Goal: Task Accomplishment & Management: Use online tool/utility

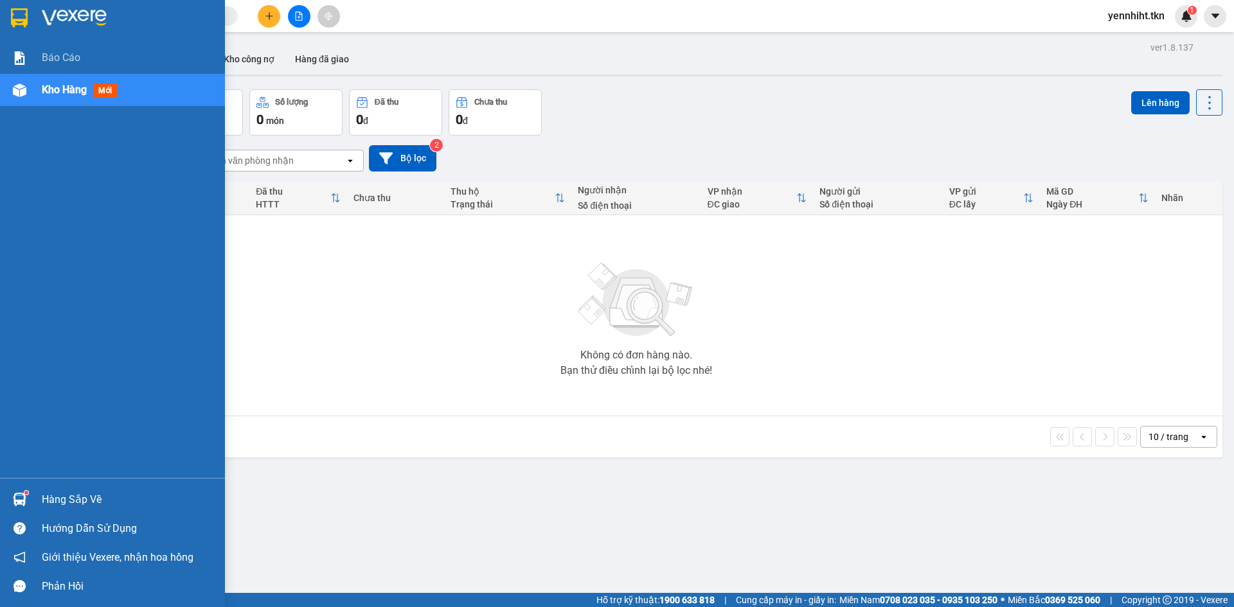
click at [15, 502] on img at bounding box center [19, 499] width 13 height 13
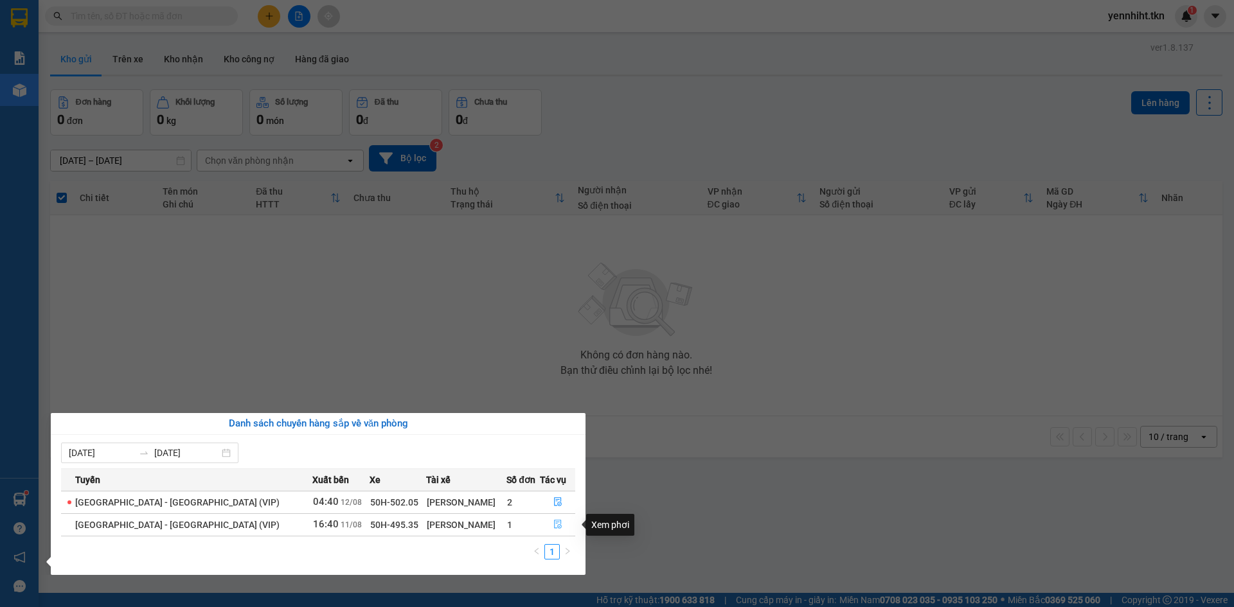
click at [554, 524] on icon "file-done" at bounding box center [557, 524] width 9 height 9
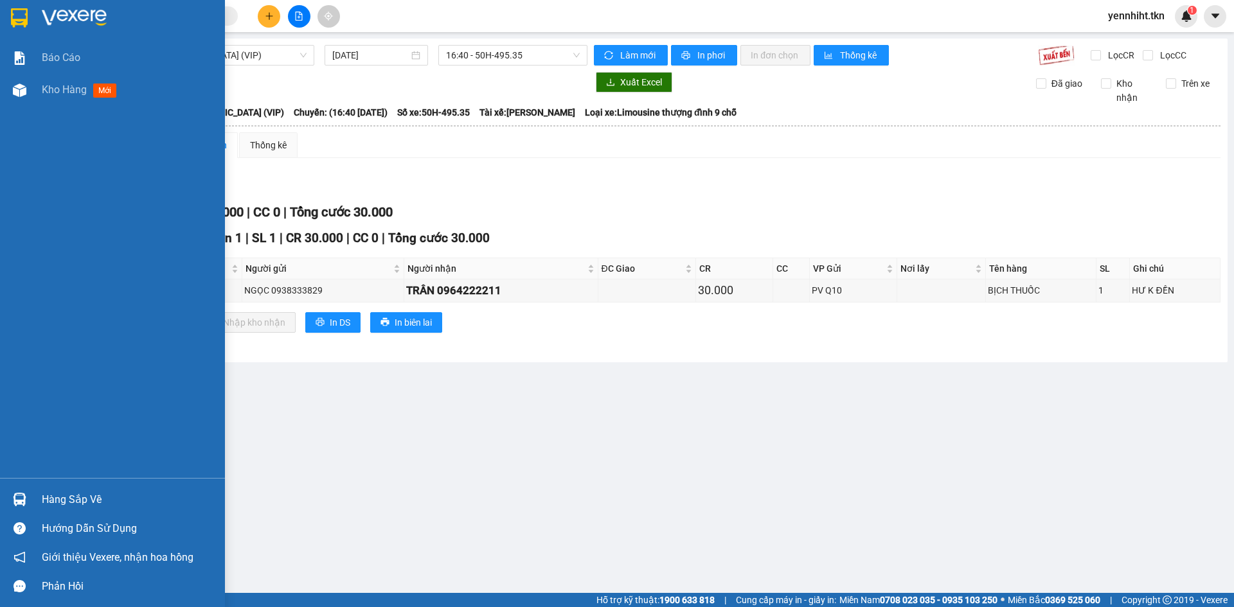
click at [26, 494] on div at bounding box center [19, 499] width 22 height 22
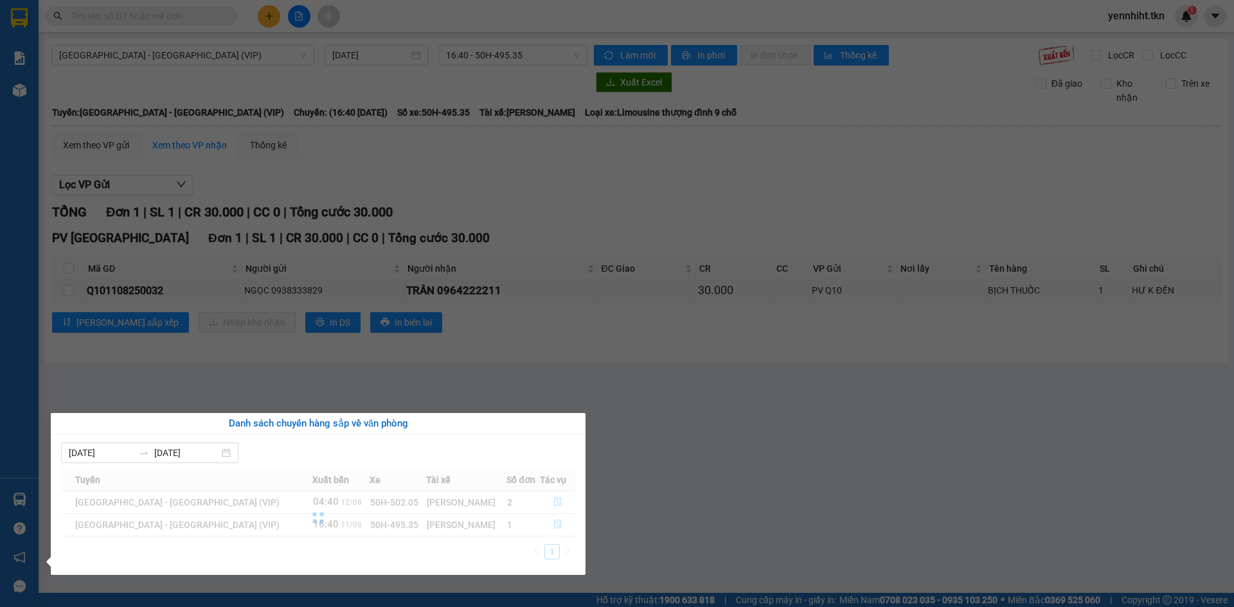
click at [707, 464] on section "Kết quả tìm kiếm ( 0 ) Bộ lọc No Data yennhiht.tkn 1 Báo cáo Kho hàng mới Hàng …" at bounding box center [617, 303] width 1234 height 607
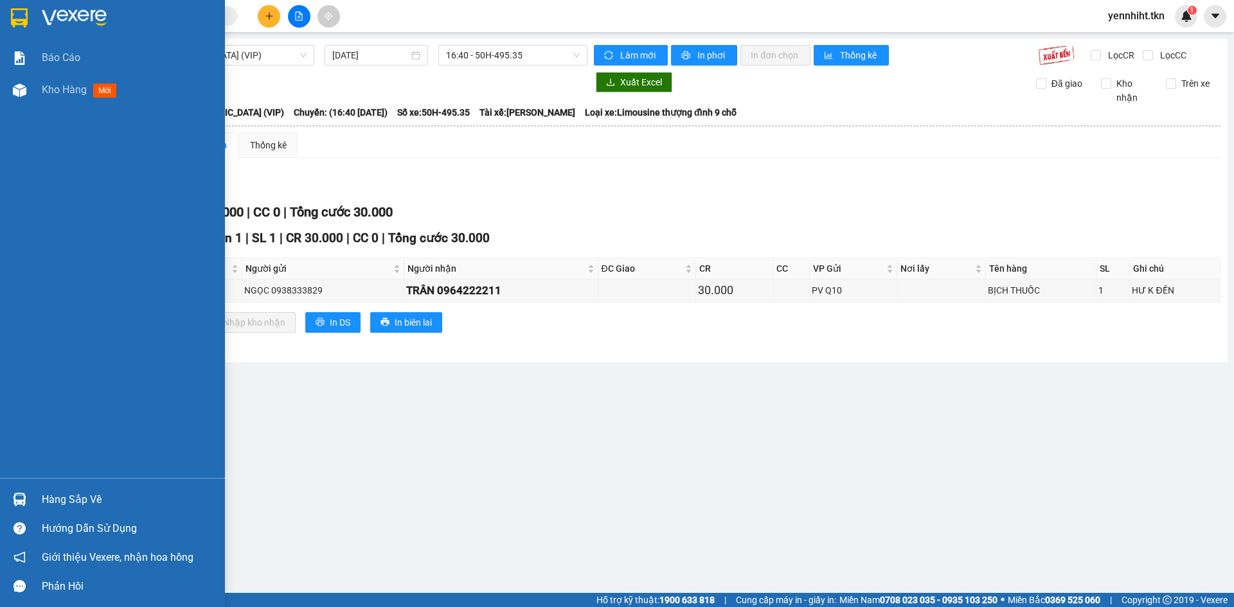
click at [36, 502] on div "Hàng sắp về" at bounding box center [112, 499] width 225 height 29
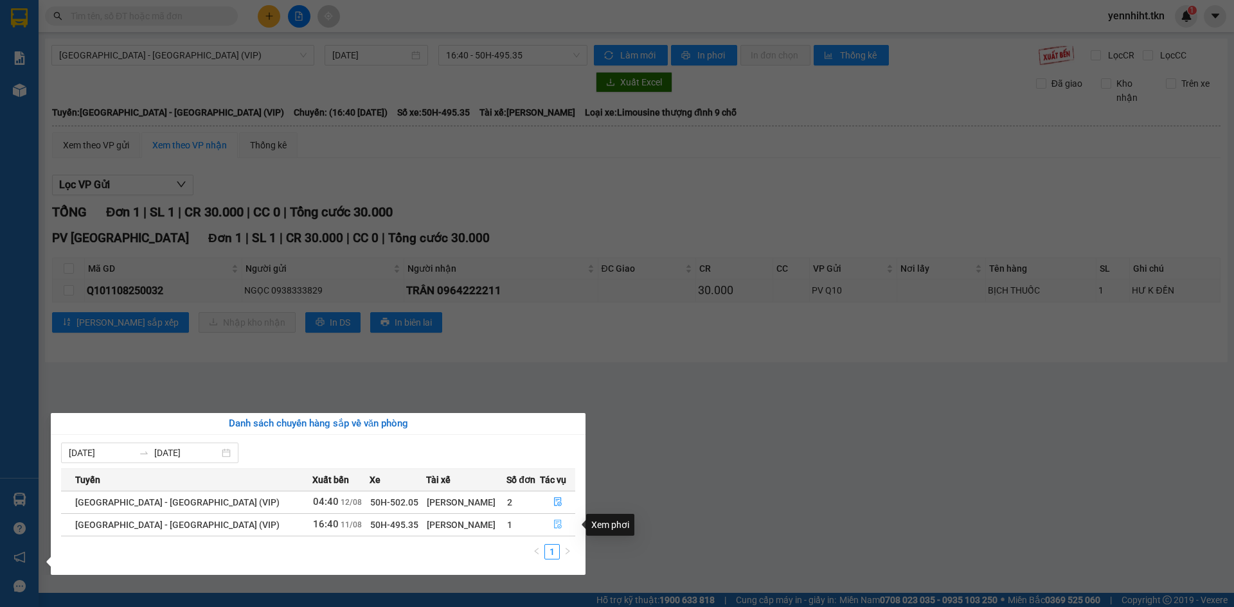
click at [555, 524] on icon "file-done" at bounding box center [557, 524] width 9 height 9
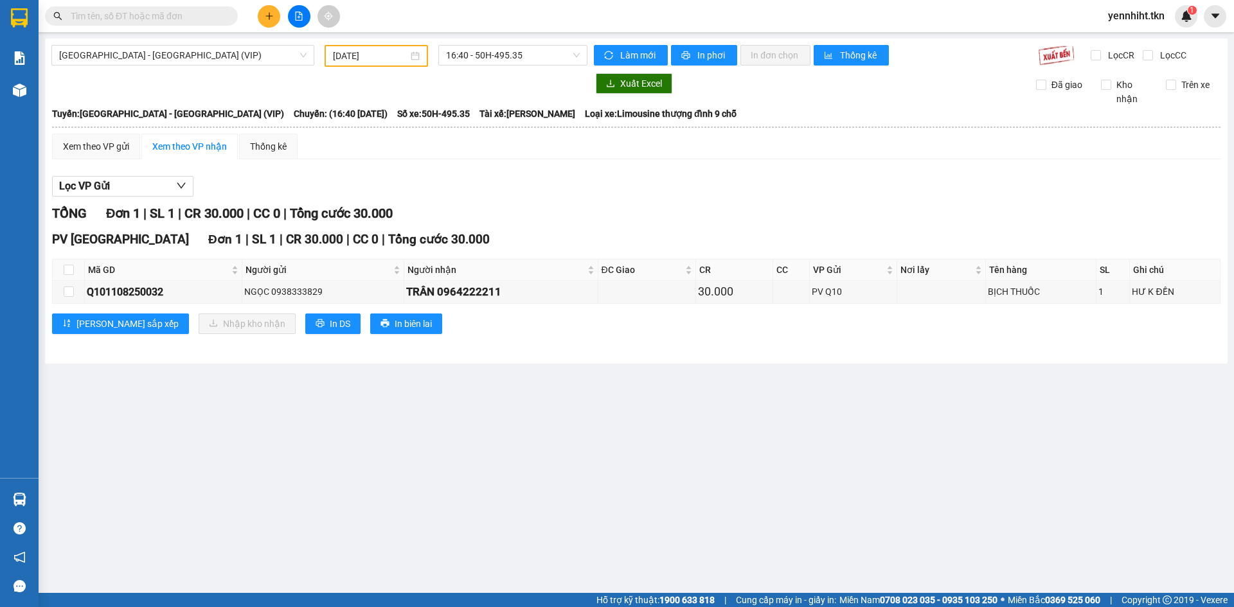
click at [75, 270] on th at bounding box center [69, 270] width 32 height 21
click at [71, 270] on input "checkbox" at bounding box center [69, 270] width 10 height 10
checkbox input "true"
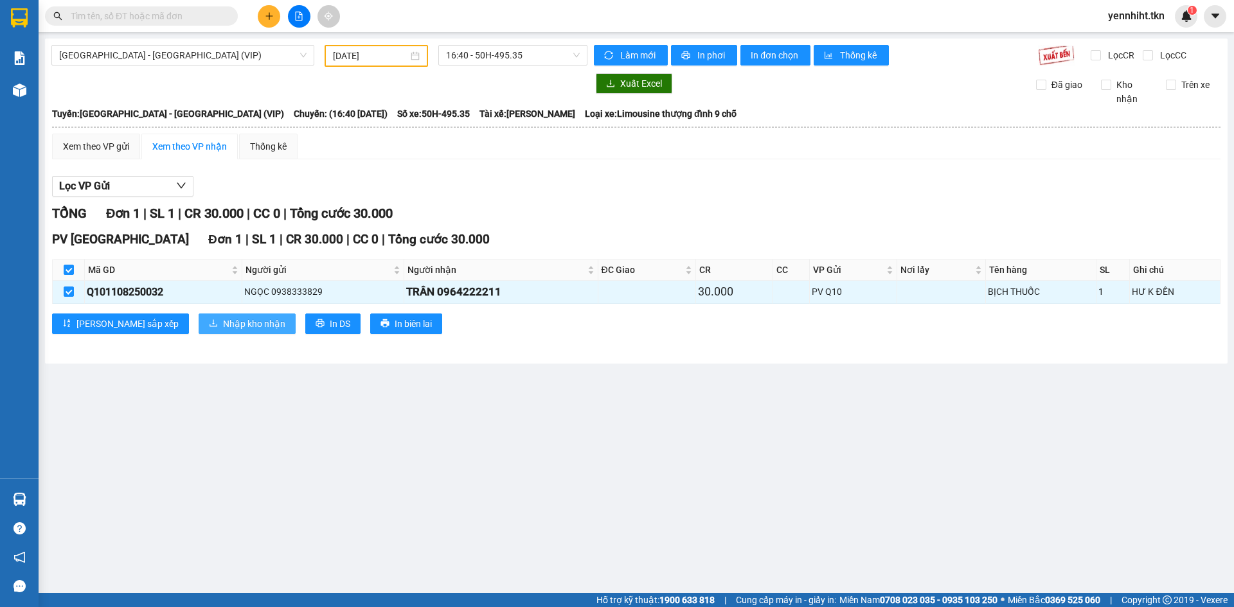
click at [223, 326] on span "Nhập kho nhận" at bounding box center [254, 324] width 62 height 14
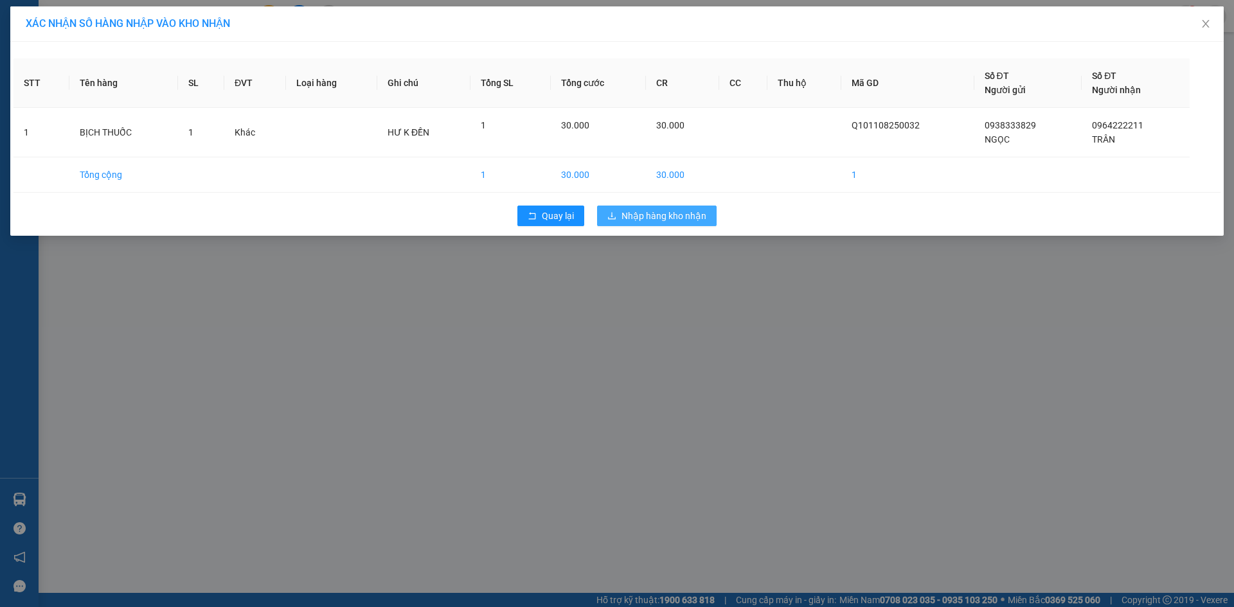
click at [626, 217] on span "Nhập hàng kho nhận" at bounding box center [663, 216] width 85 height 14
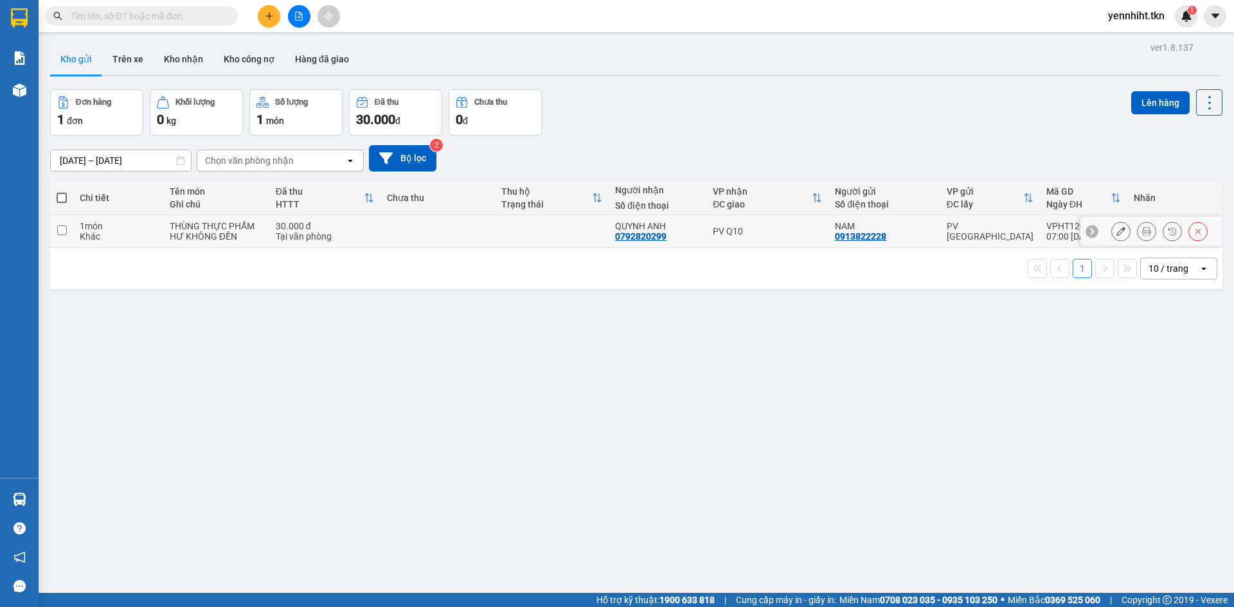
click at [274, 238] on td "30.000 đ Tại văn phòng" at bounding box center [324, 231] width 111 height 33
checkbox input "true"
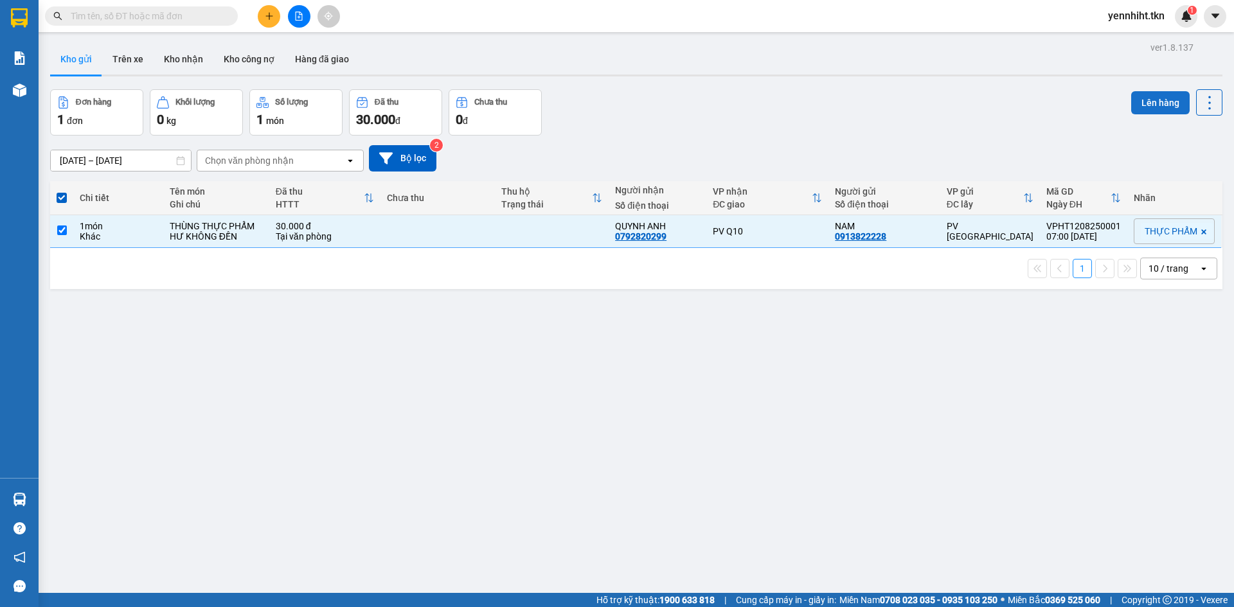
click at [1138, 105] on button "Lên hàng" at bounding box center [1160, 102] width 58 height 23
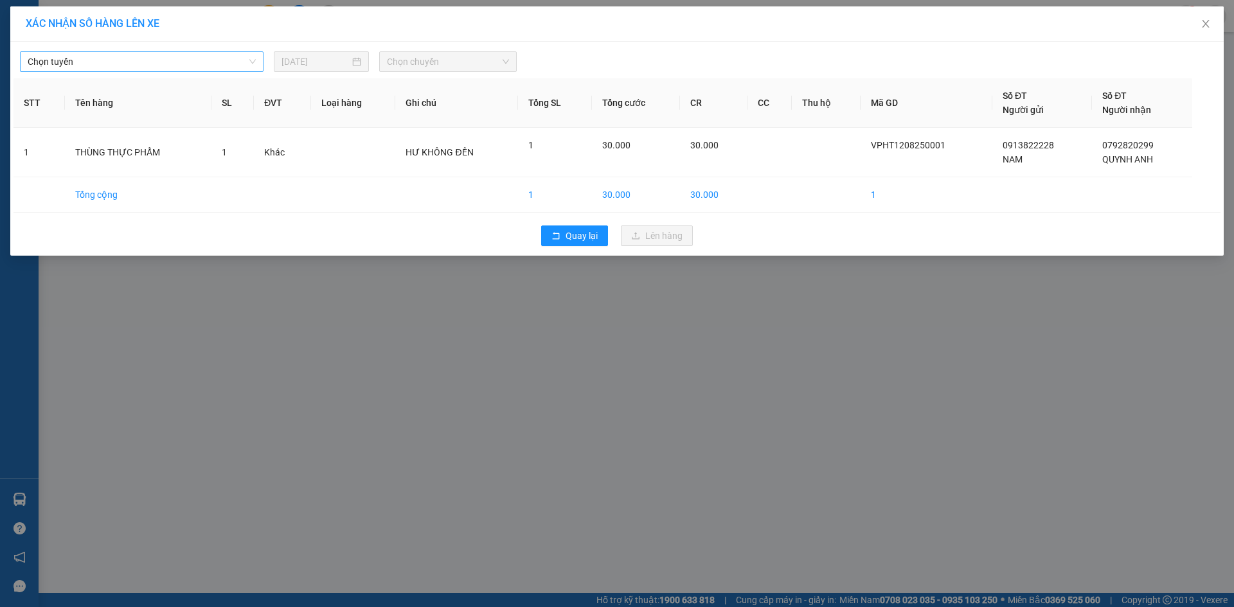
click at [174, 60] on span "Chọn tuyến" at bounding box center [142, 61] width 228 height 19
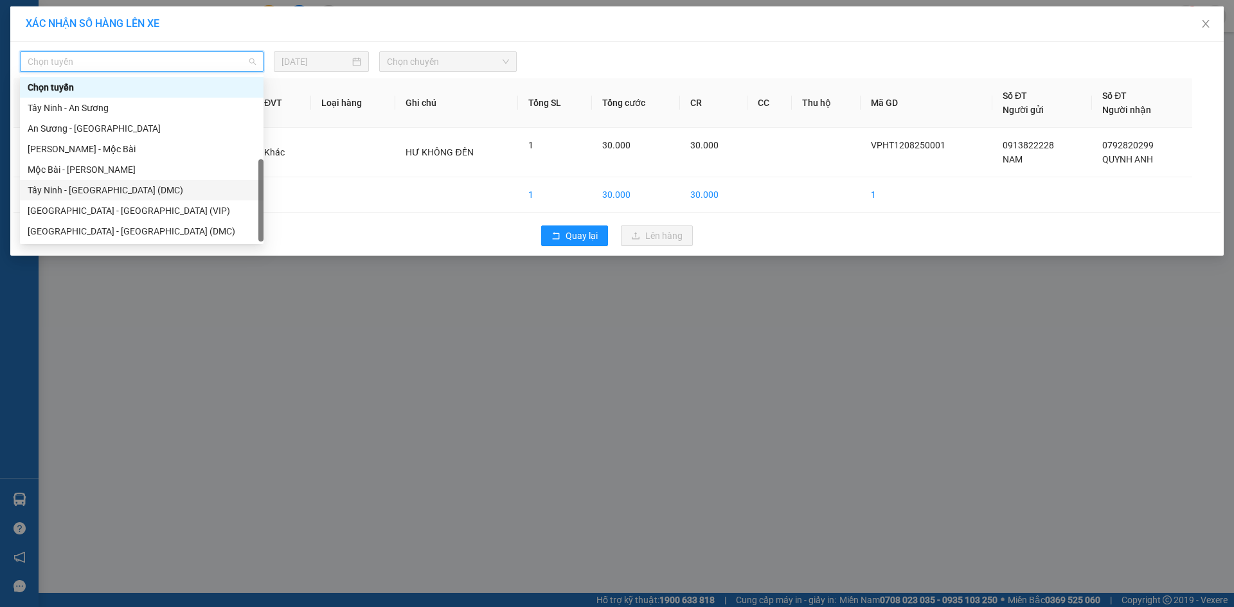
scroll to position [21, 0]
click at [152, 234] on div "Tây Ninh - [GEOGRAPHIC_DATA] (VIP)" at bounding box center [142, 231] width 228 height 14
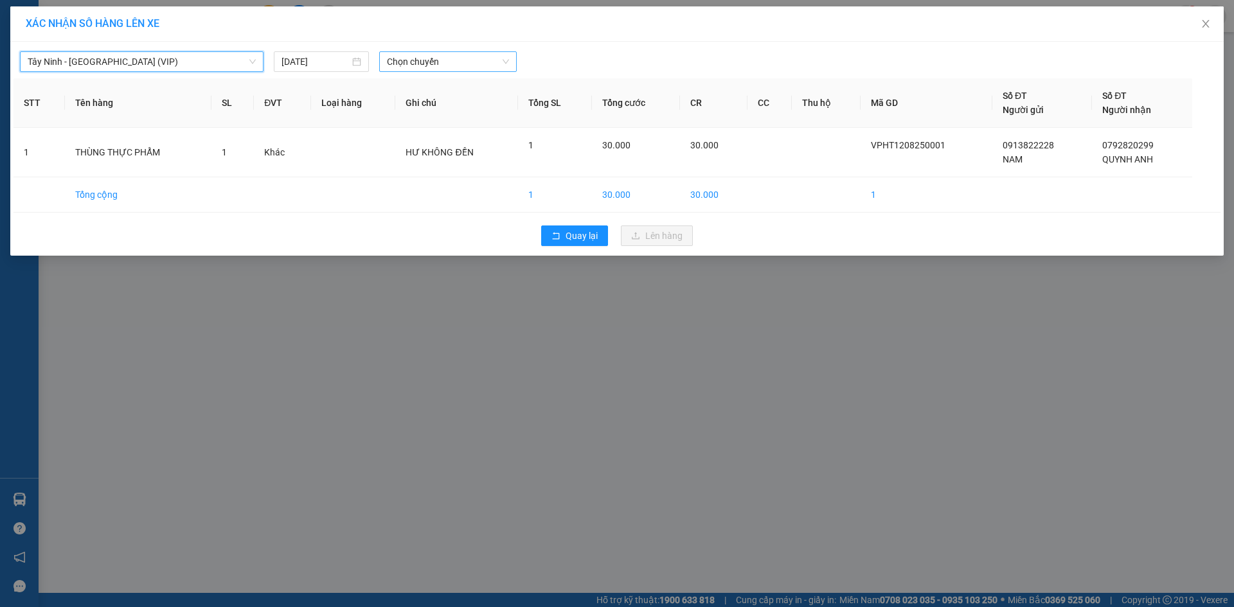
click at [397, 60] on span "Chọn chuyến" at bounding box center [448, 61] width 122 height 19
type input "07584"
drag, startPoint x: 397, startPoint y: 71, endPoint x: 377, endPoint y: 75, distance: 20.3
click at [377, 75] on div "Tây Ninh - [GEOGRAPHIC_DATA] (VIP) [DATE] 07584 STT Tên hàng SL ĐVT Loại hàng G…" at bounding box center [616, 149] width 1213 height 214
click at [436, 61] on span "Chọn chuyến" at bounding box center [448, 61] width 122 height 19
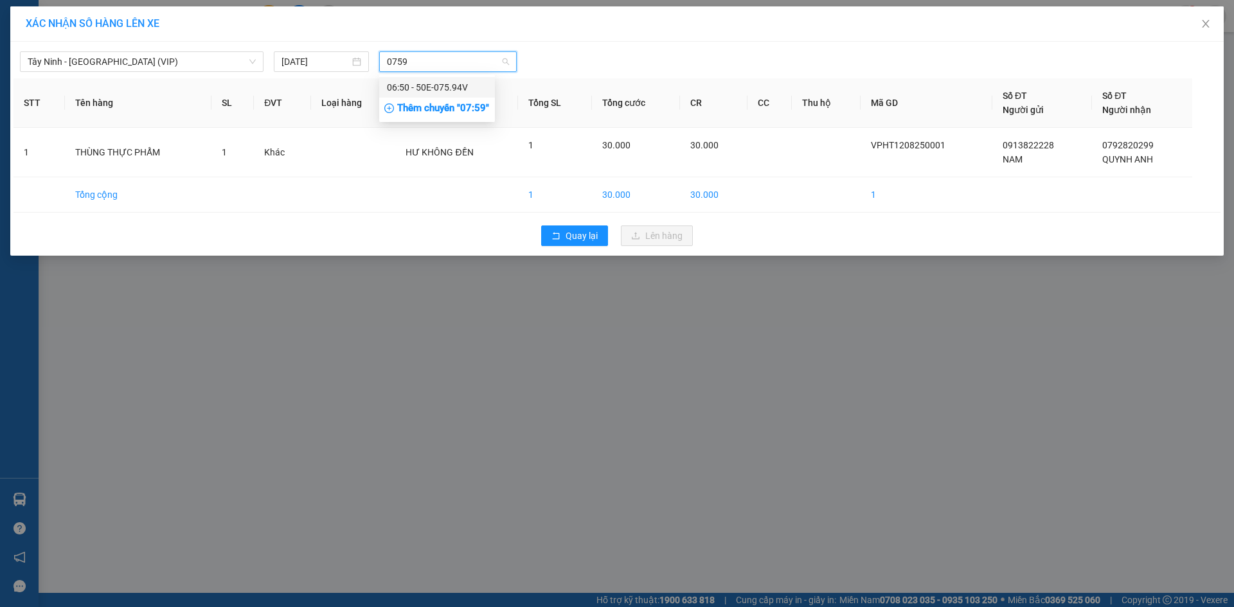
type input "07594"
click at [438, 84] on div "06:50 - 50E-075.94V" at bounding box center [437, 87] width 100 height 14
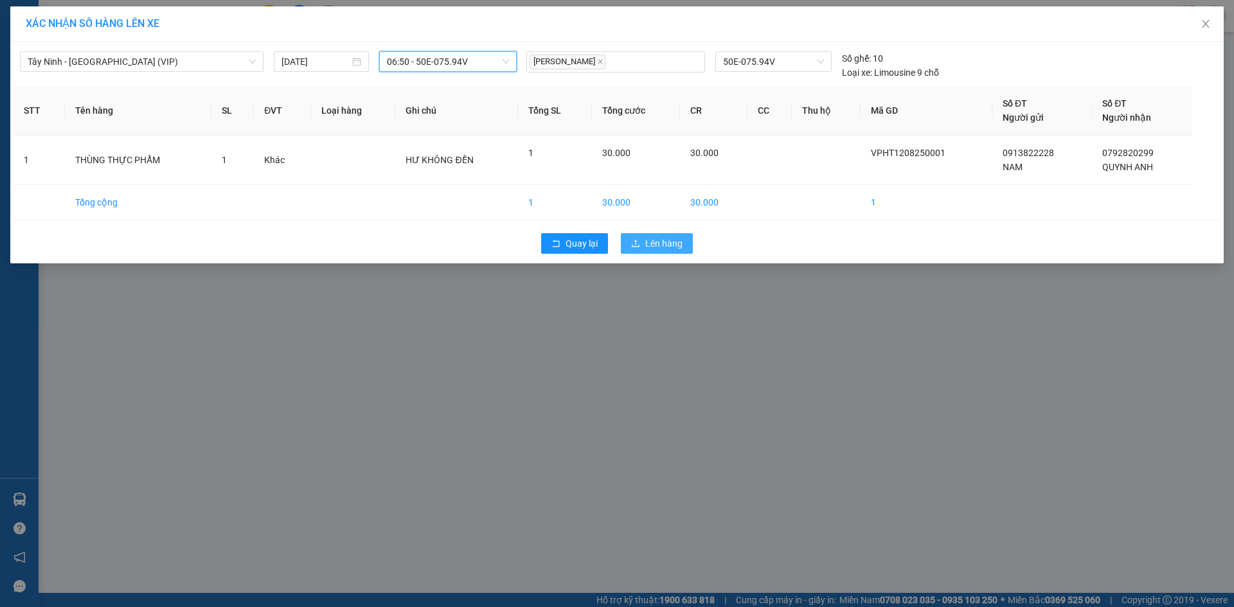
click at [641, 243] on button "Lên hàng" at bounding box center [657, 243] width 72 height 21
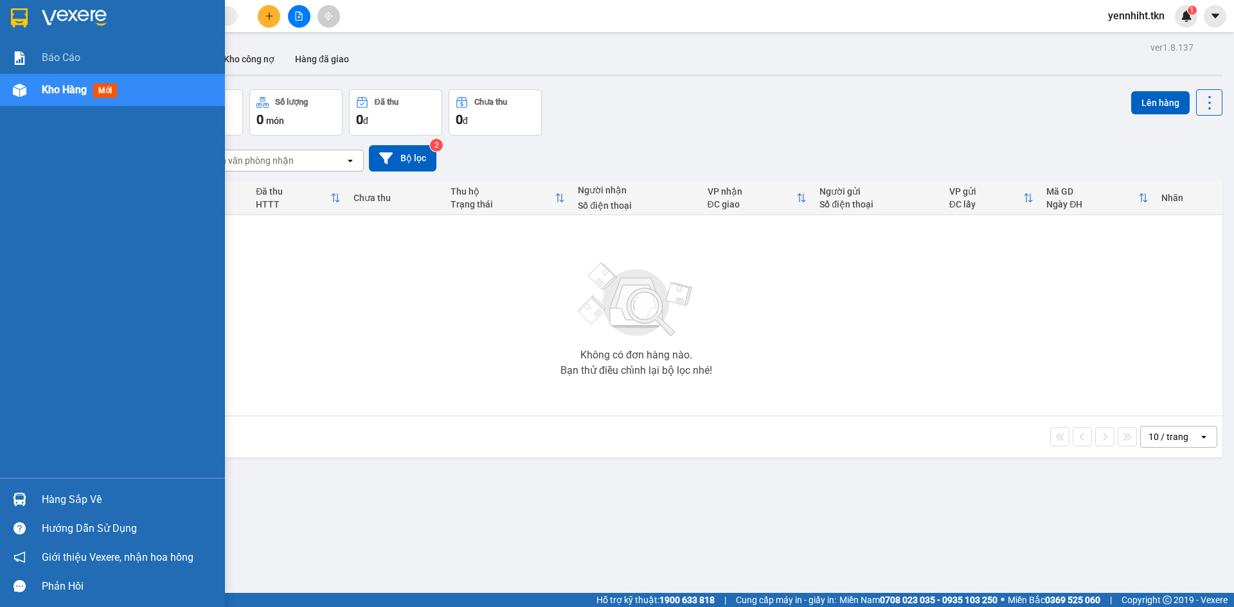
click at [77, 497] on div "Hàng sắp về" at bounding box center [128, 499] width 173 height 19
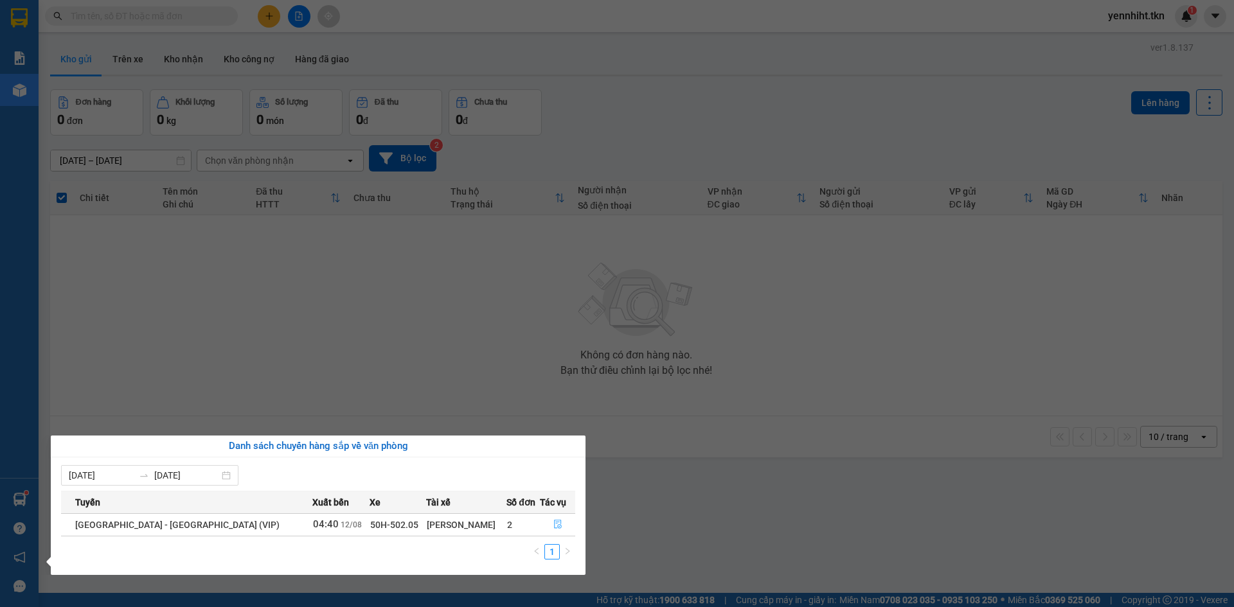
click at [557, 524] on icon "file-done" at bounding box center [557, 524] width 9 height 9
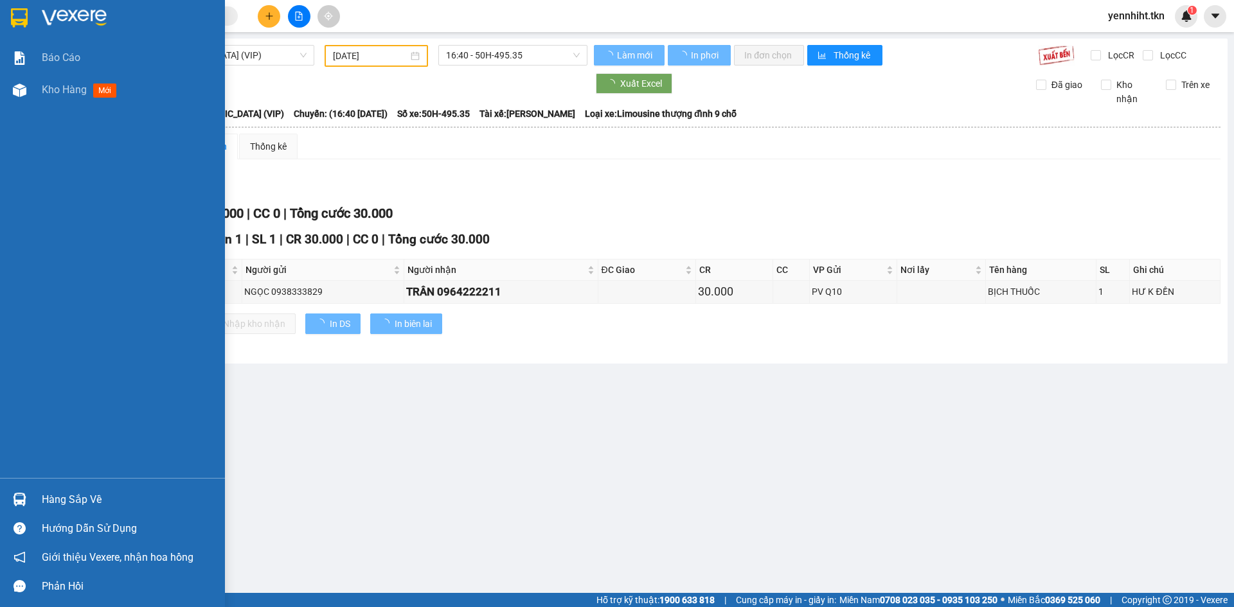
type input "[DATE]"
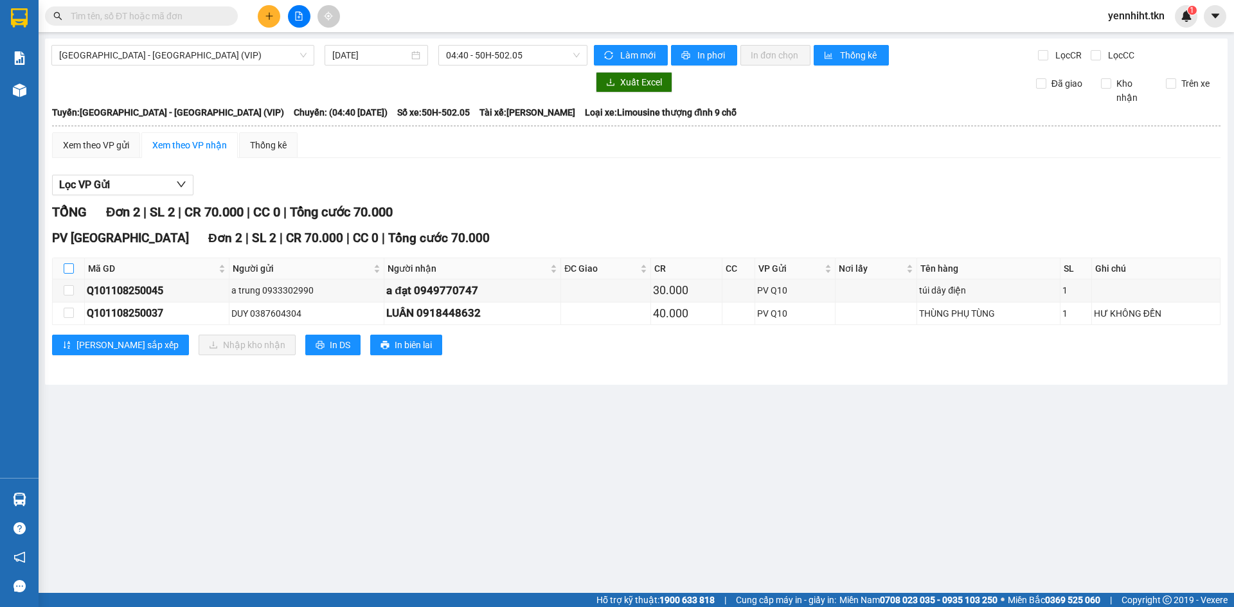
click at [73, 270] on input "checkbox" at bounding box center [69, 268] width 10 height 10
checkbox input "true"
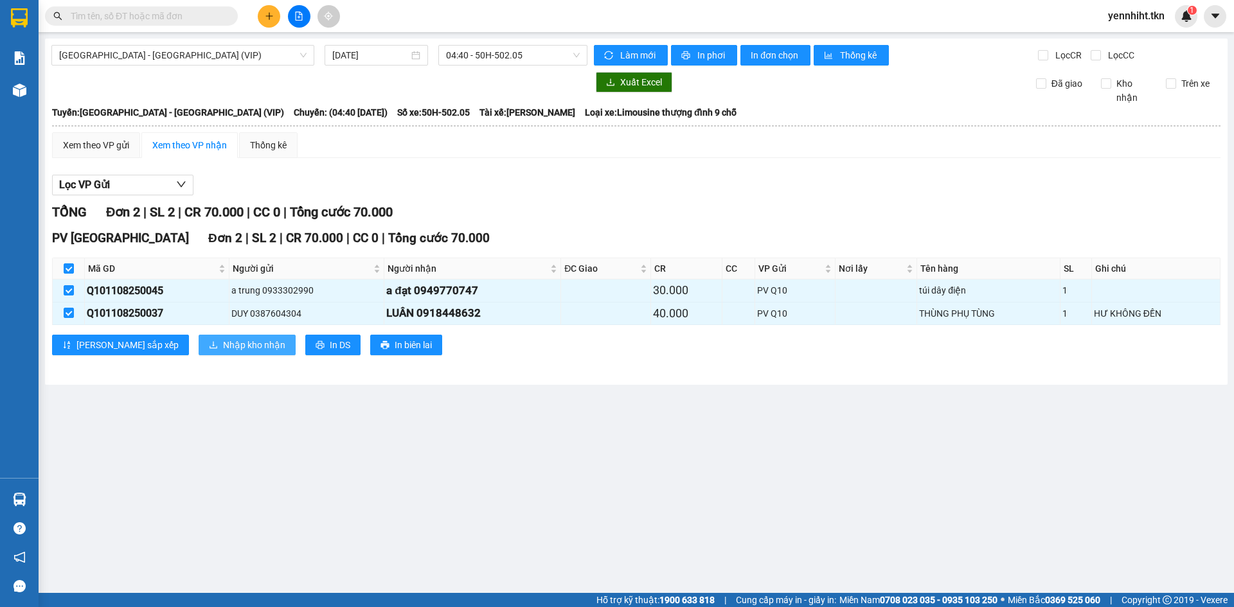
click at [223, 349] on span "Nhập kho nhận" at bounding box center [254, 345] width 62 height 14
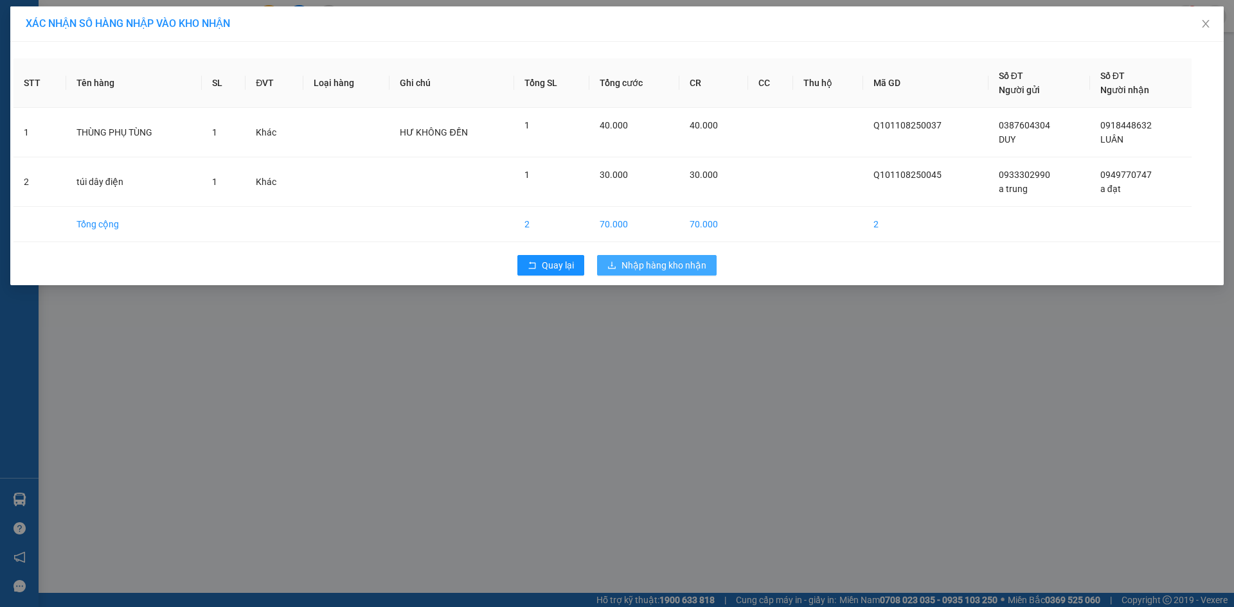
click at [636, 272] on button "Nhập hàng kho nhận" at bounding box center [656, 265] width 119 height 21
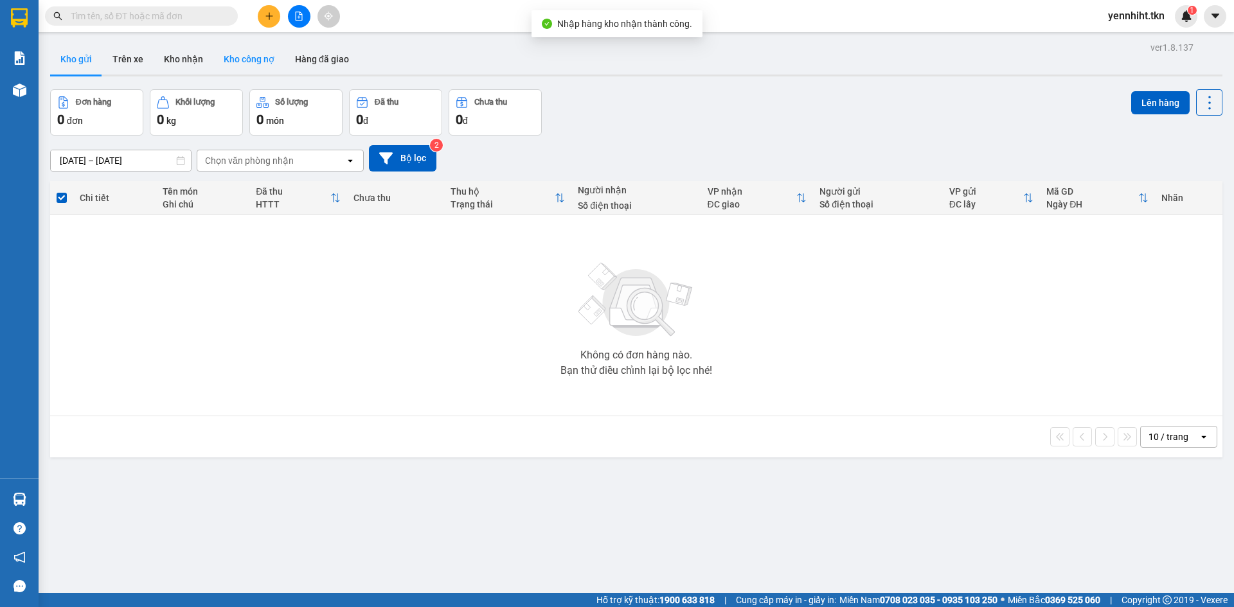
click at [238, 55] on button "Kho công nợ" at bounding box center [248, 59] width 71 height 31
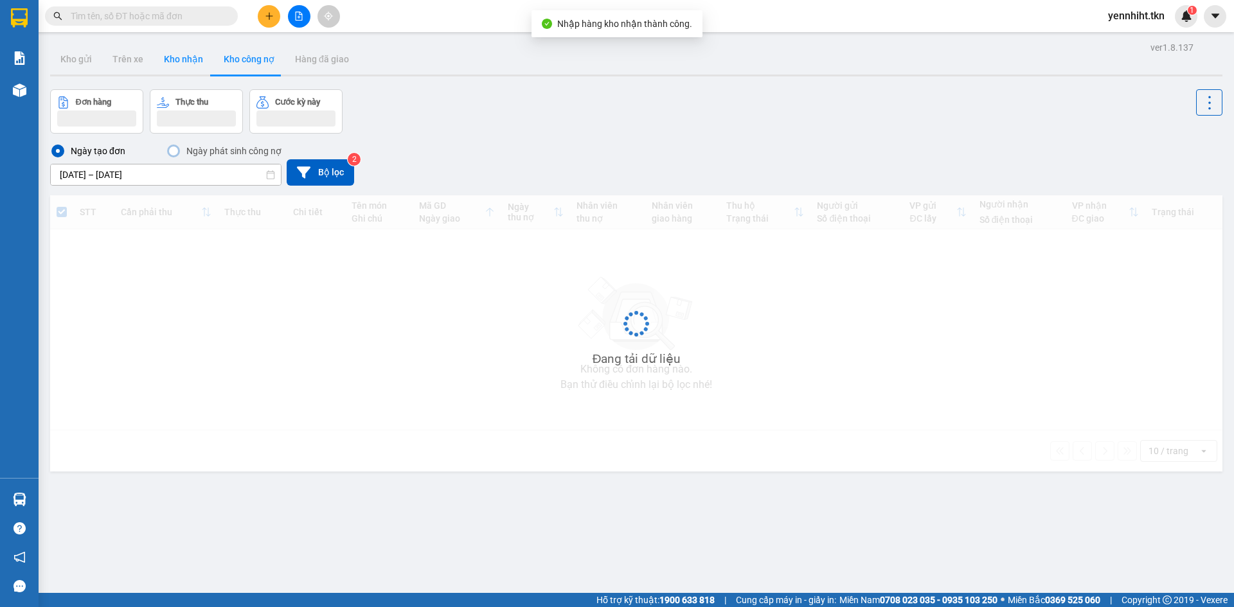
click at [190, 71] on button "Kho nhận" at bounding box center [184, 59] width 60 height 31
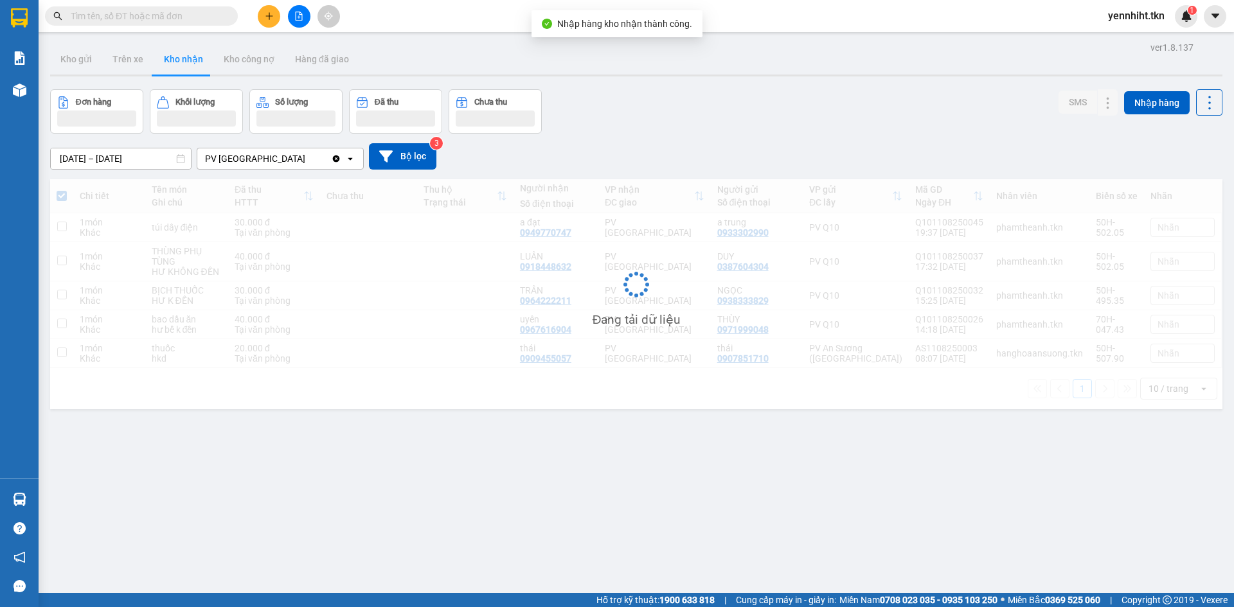
click at [190, 71] on button "Kho nhận" at bounding box center [184, 59] width 60 height 31
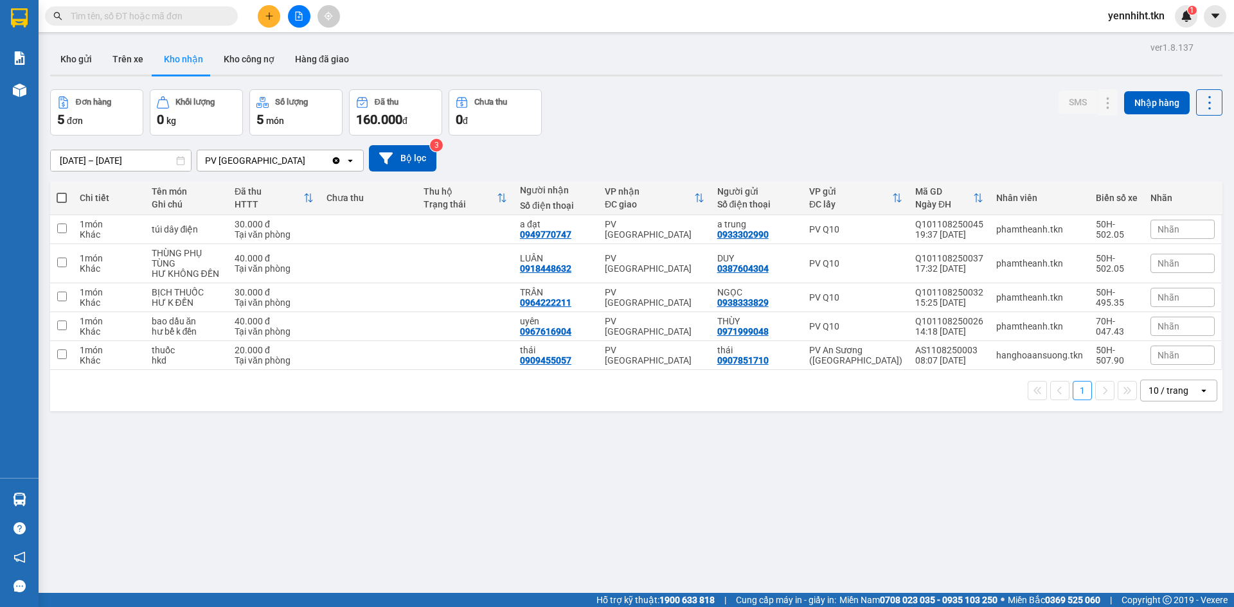
click at [64, 194] on span at bounding box center [62, 198] width 10 height 10
click at [62, 191] on input "checkbox" at bounding box center [62, 191] width 0 height 0
checkbox input "true"
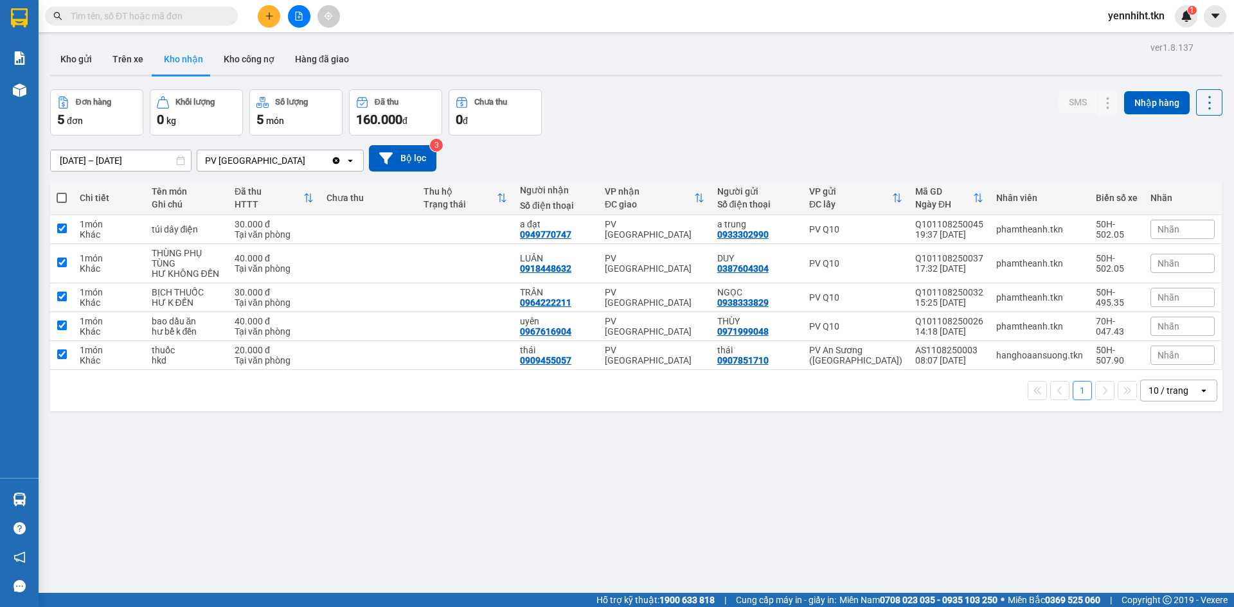
checkbox input "true"
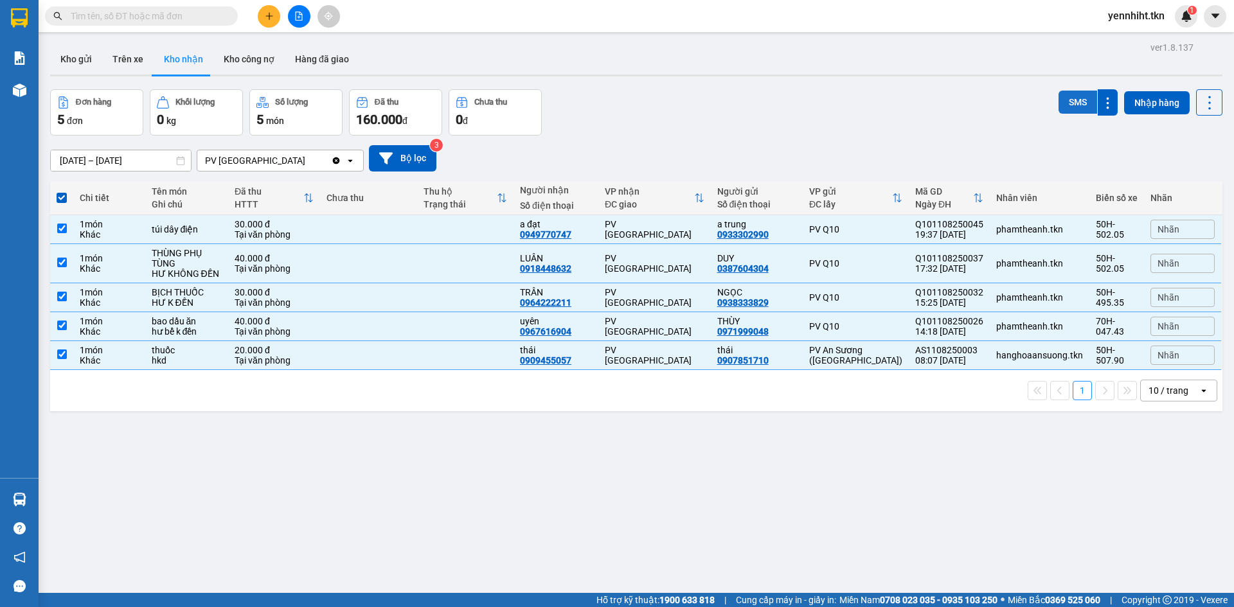
click at [1058, 100] on button "SMS" at bounding box center [1077, 102] width 39 height 23
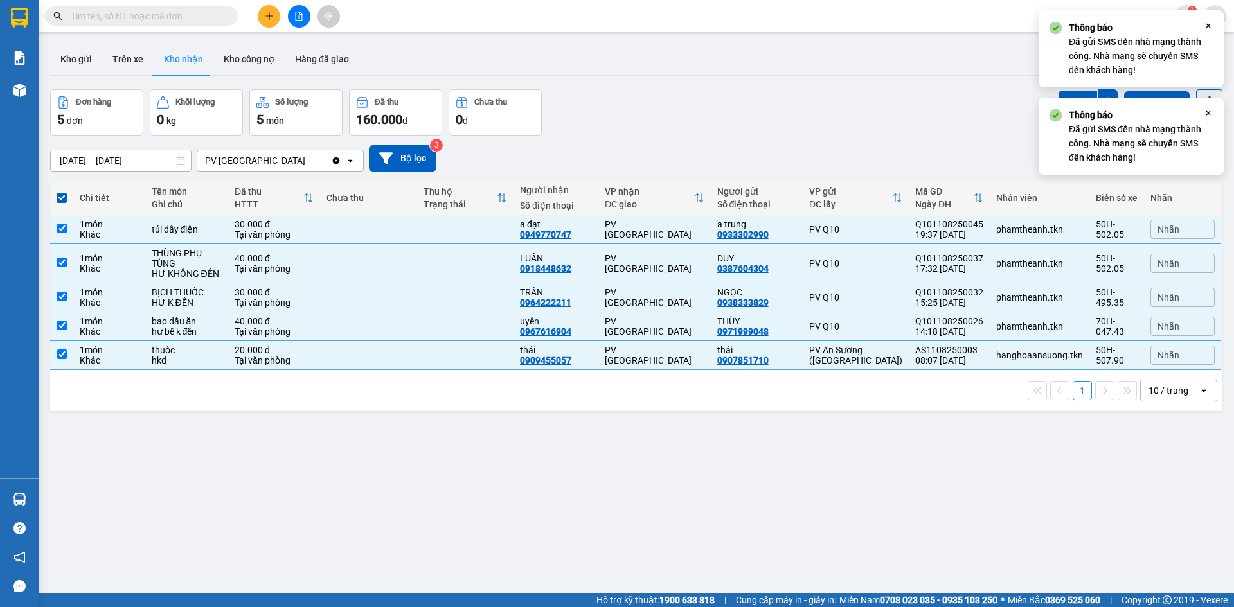
drag, startPoint x: 1203, startPoint y: 113, endPoint x: 1134, endPoint y: 130, distance: 71.4
click at [1203, 114] on icon "Close" at bounding box center [1208, 113] width 10 height 10
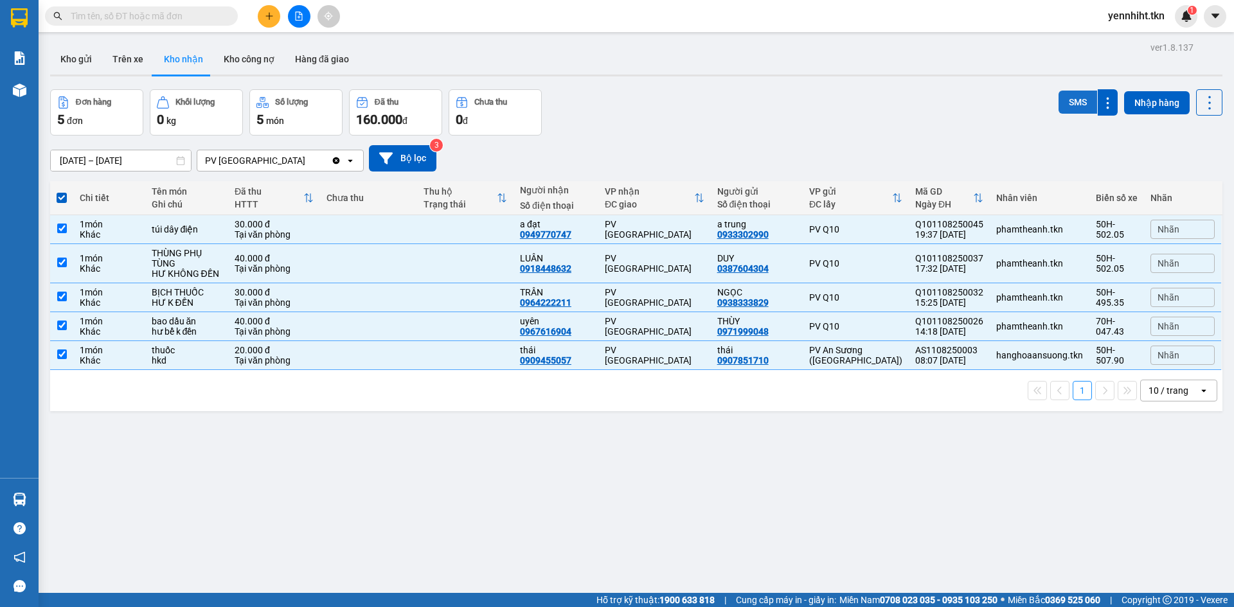
click at [1065, 114] on button "SMS" at bounding box center [1077, 102] width 39 height 23
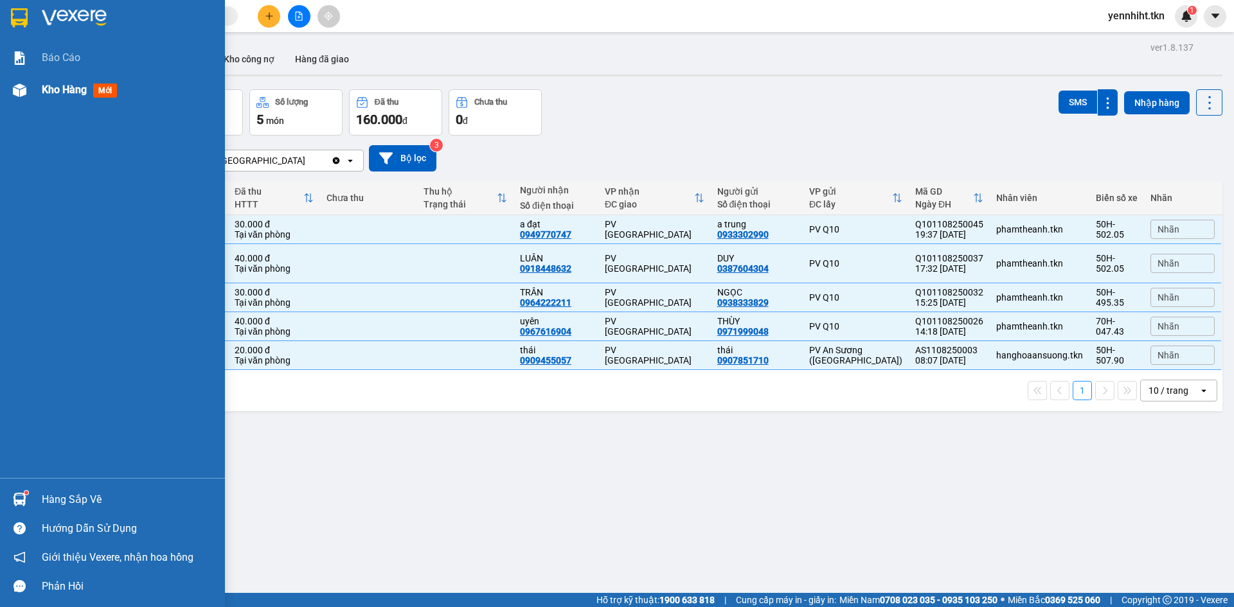
click at [72, 105] on div "Kho hàng mới" at bounding box center [128, 90] width 173 height 32
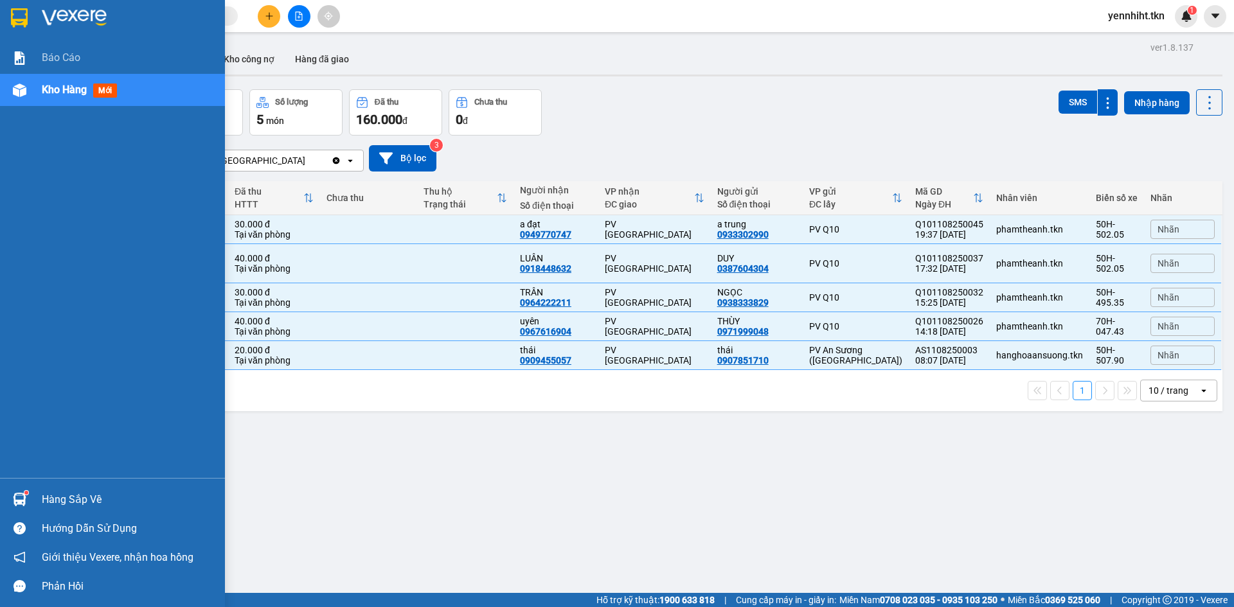
click at [73, 100] on div "Kho hàng mới" at bounding box center [128, 90] width 173 height 32
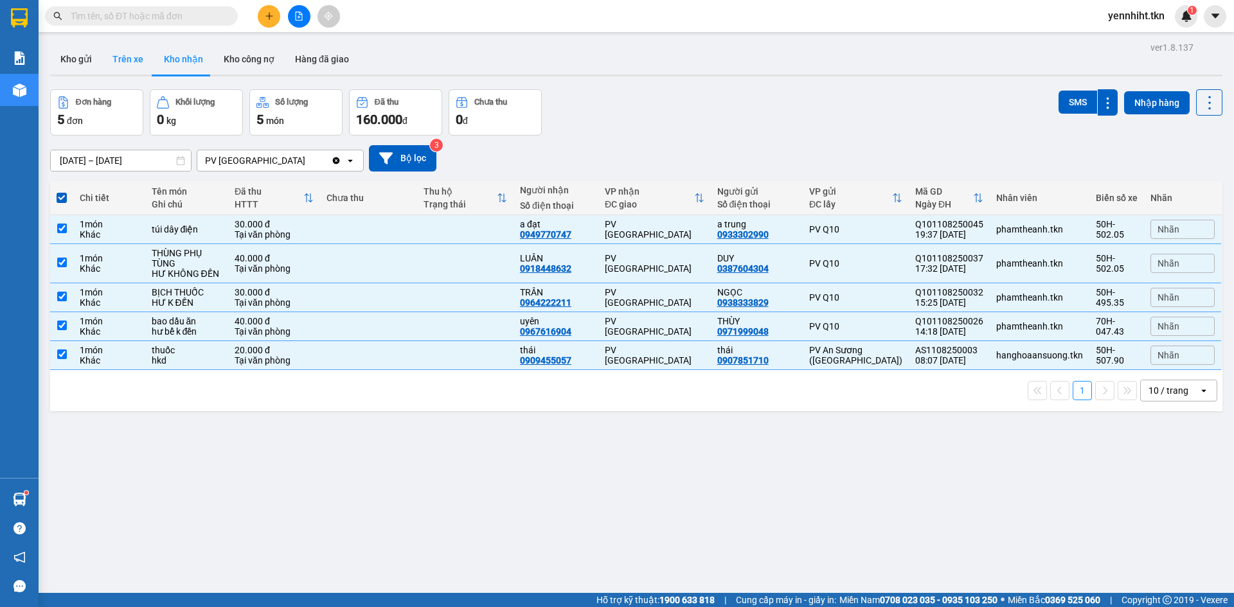
click at [124, 48] on button "Trên xe" at bounding box center [127, 59] width 51 height 31
type input "[DATE] – [DATE]"
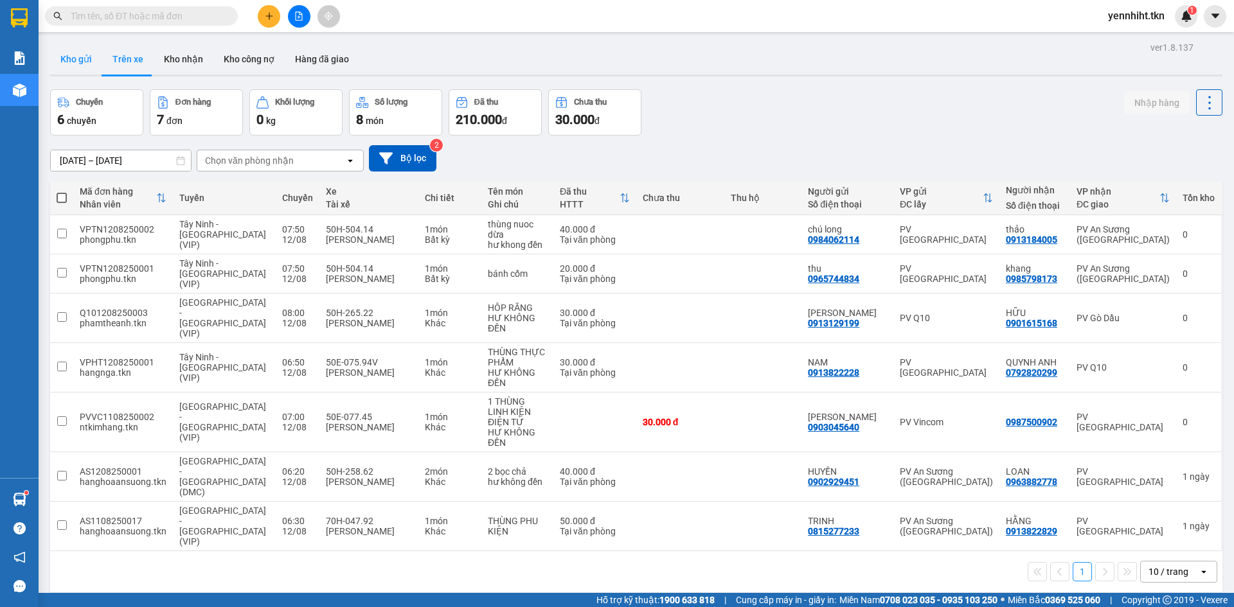
click at [67, 60] on button "Kho gửi" at bounding box center [76, 59] width 52 height 31
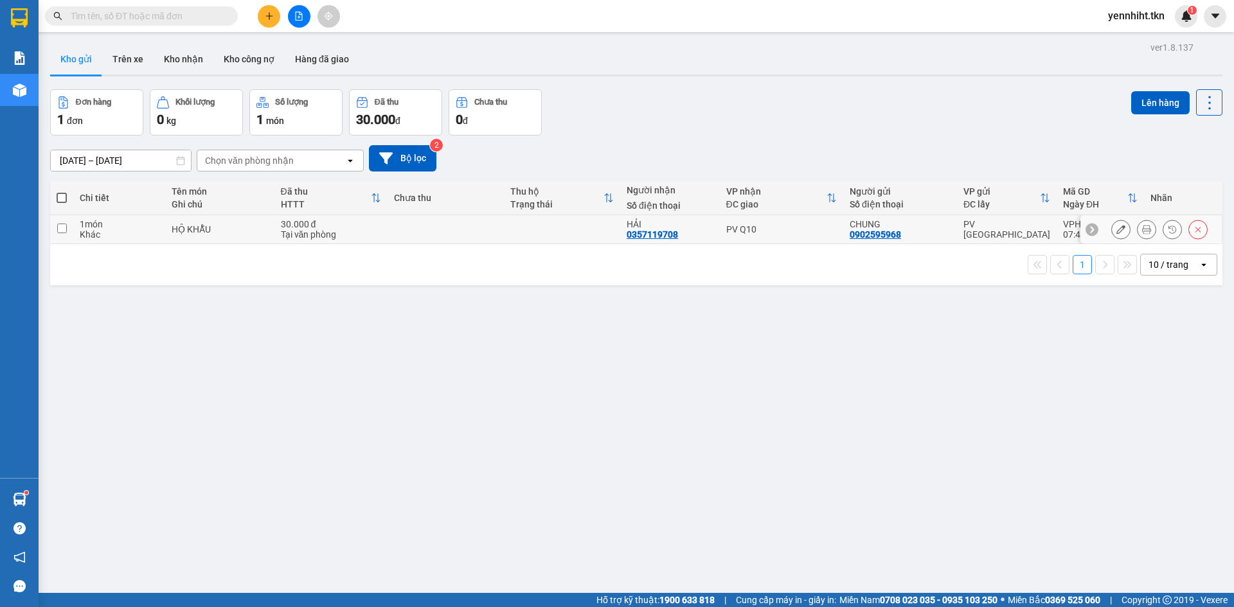
click at [229, 221] on td "HỘ KHẪU" at bounding box center [219, 229] width 109 height 29
checkbox input "true"
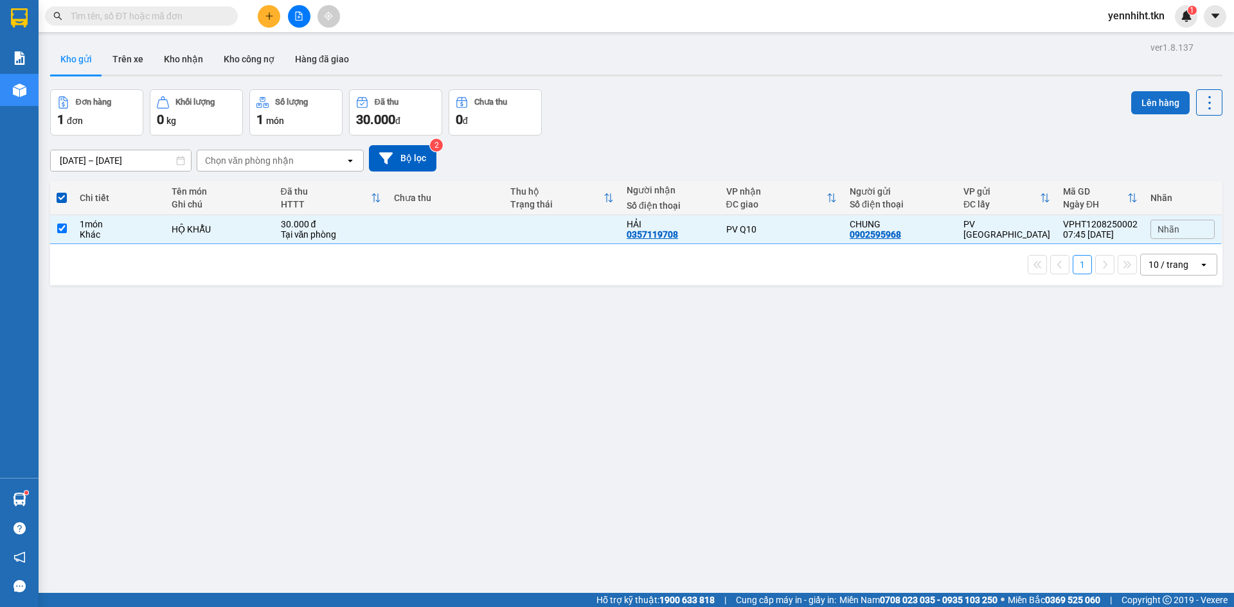
click at [1158, 99] on button "Lên hàng" at bounding box center [1160, 102] width 58 height 23
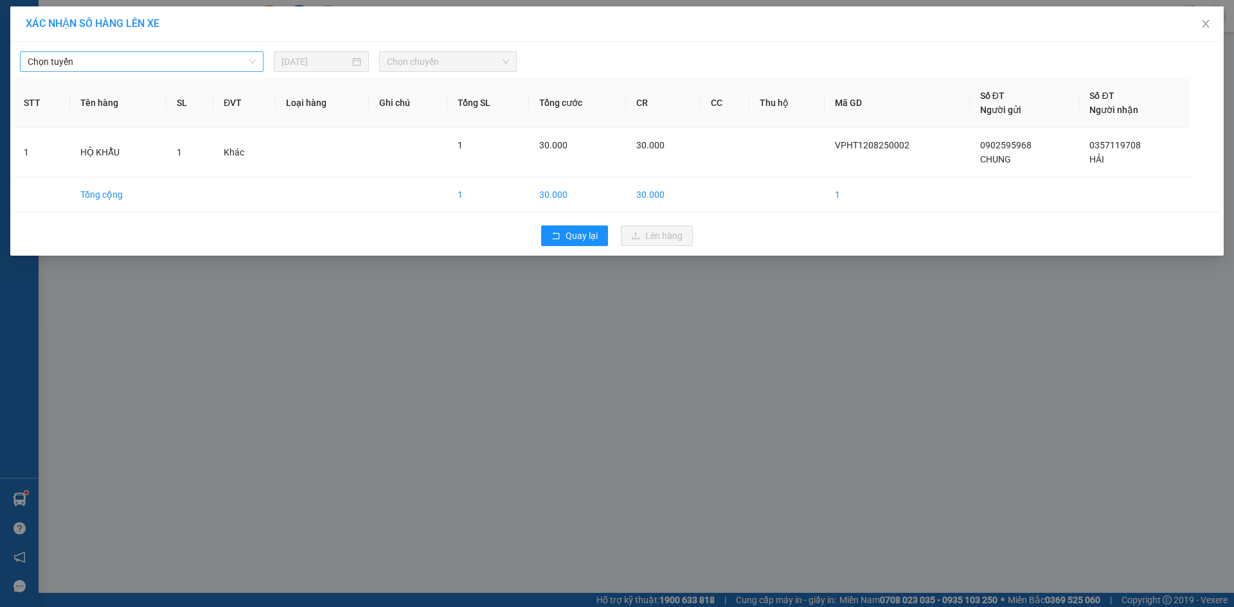
click at [125, 67] on span "Chọn tuyến" at bounding box center [142, 61] width 228 height 19
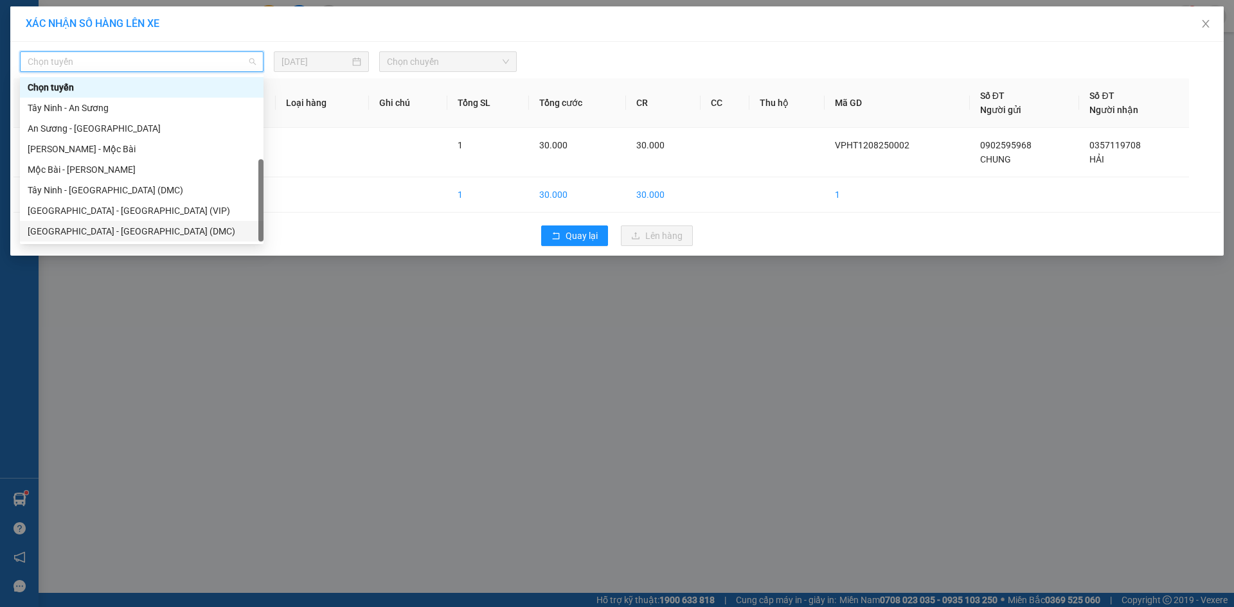
scroll to position [21, 0]
click at [140, 238] on div "Tây Ninh - [GEOGRAPHIC_DATA] (VIP)" at bounding box center [141, 231] width 243 height 21
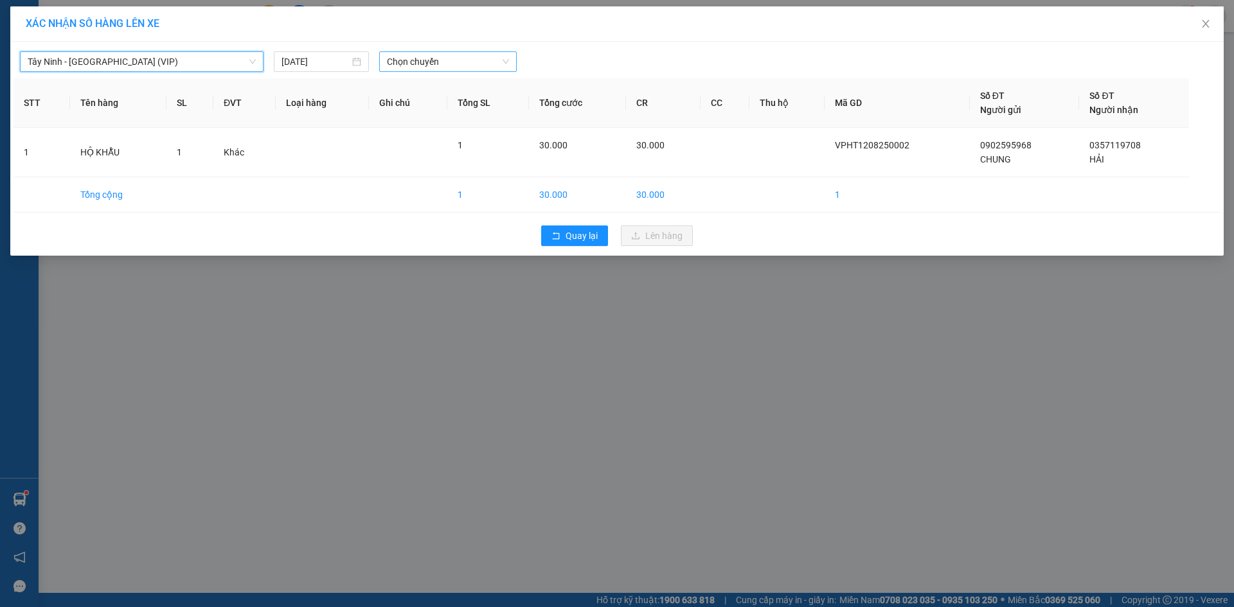
click at [432, 62] on span "Chọn chuyến" at bounding box center [448, 61] width 122 height 19
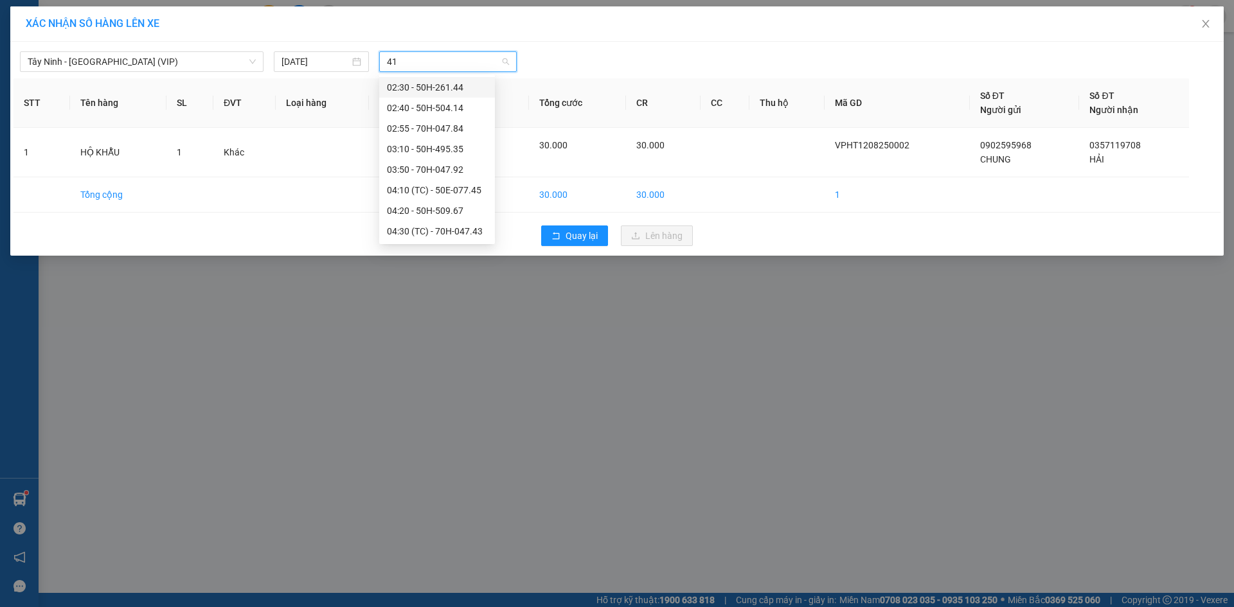
type input "414"
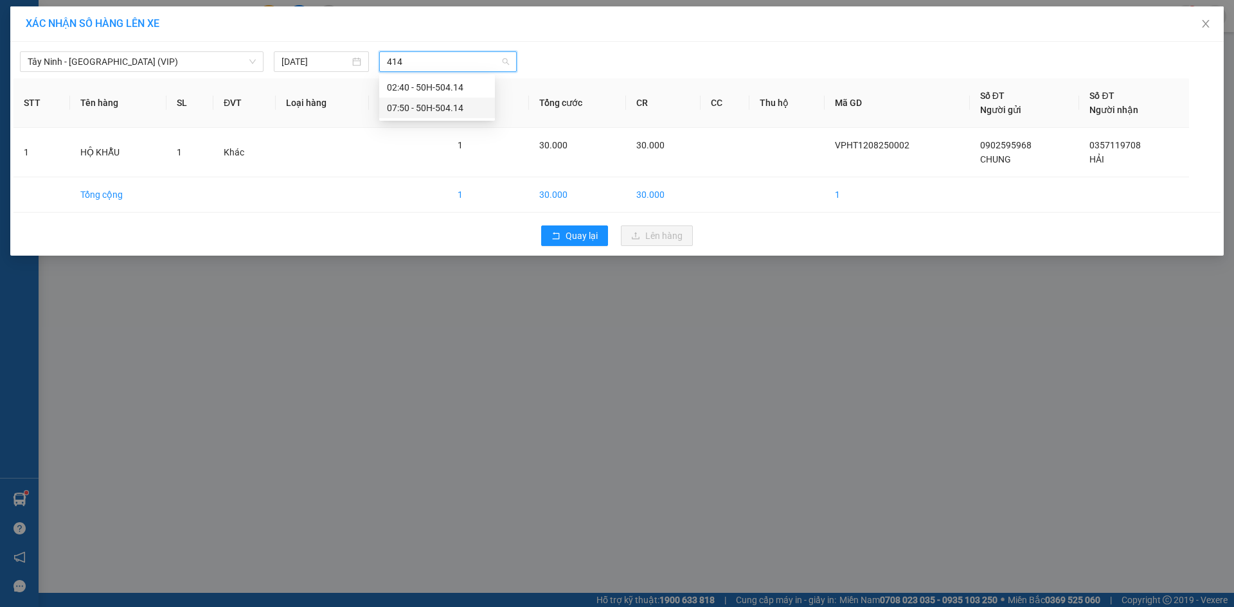
click at [429, 109] on div "07:50 - 50H-504.14" at bounding box center [437, 108] width 100 height 14
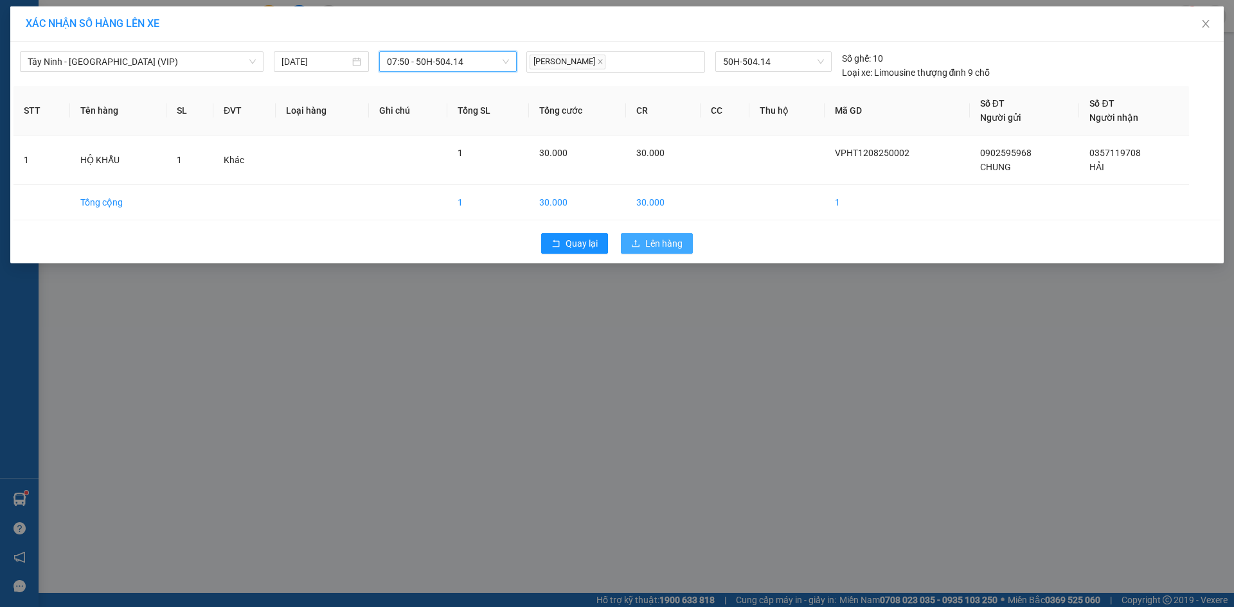
click at [651, 247] on span "Lên hàng" at bounding box center [663, 243] width 37 height 14
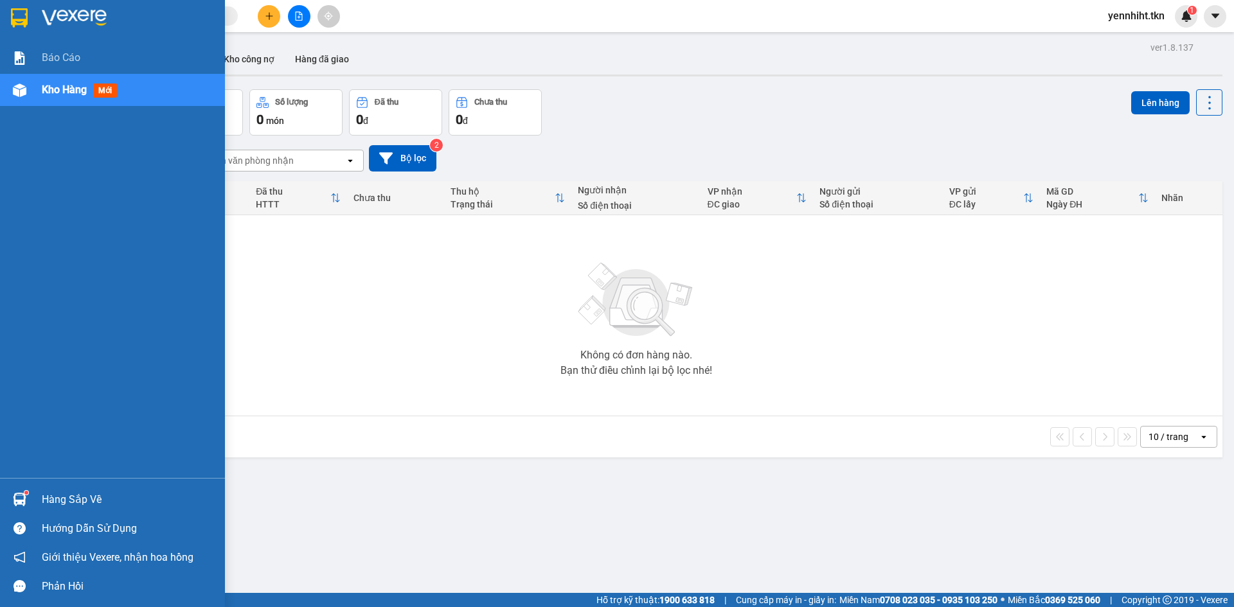
click at [19, 502] on img at bounding box center [19, 499] width 13 height 13
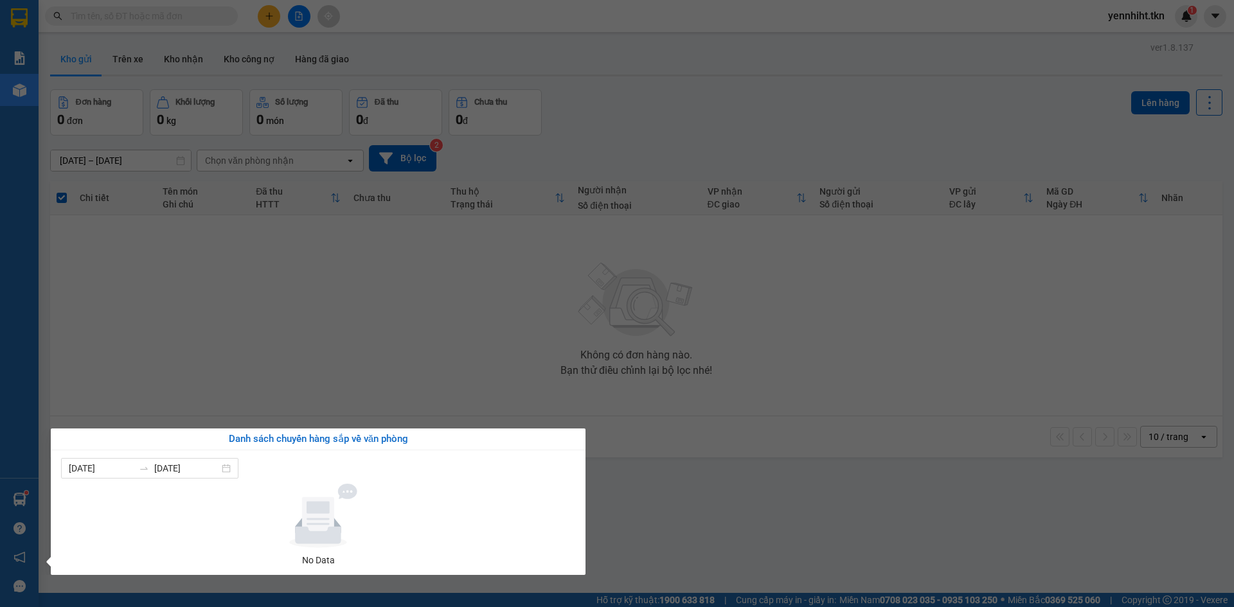
click at [572, 320] on section "Kết quả tìm kiếm ( 0 ) Bộ lọc No Data yennhiht.tkn 1 Báo cáo Kho hàng mới Hàng …" at bounding box center [617, 303] width 1234 height 607
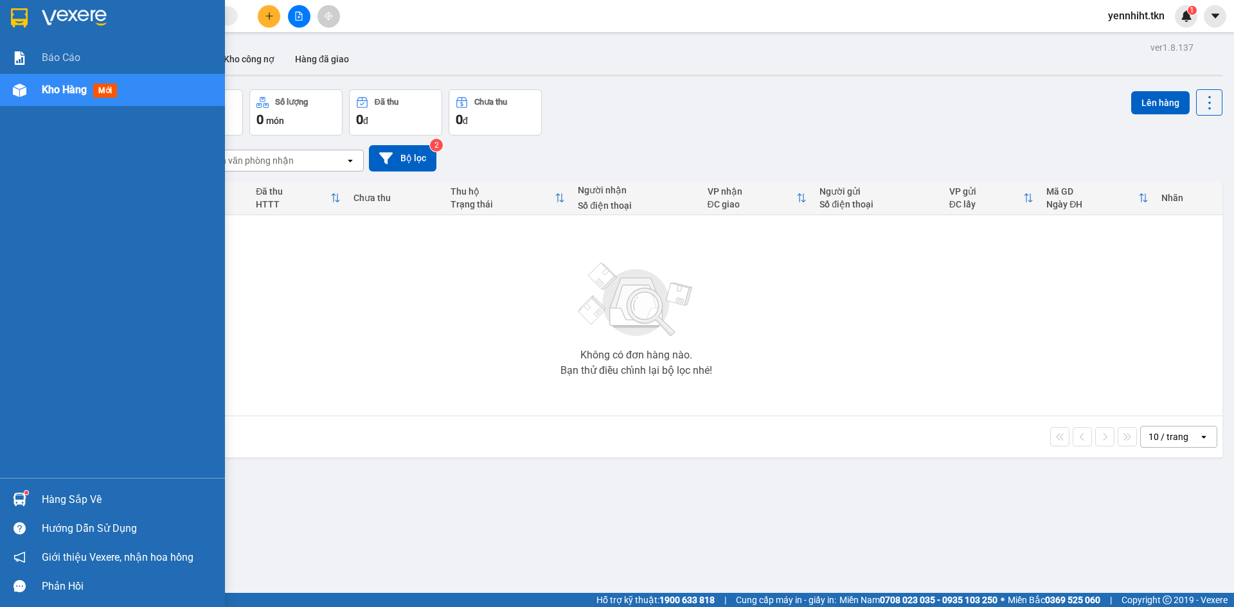
click at [32, 495] on div "Hàng sắp về" at bounding box center [112, 499] width 225 height 29
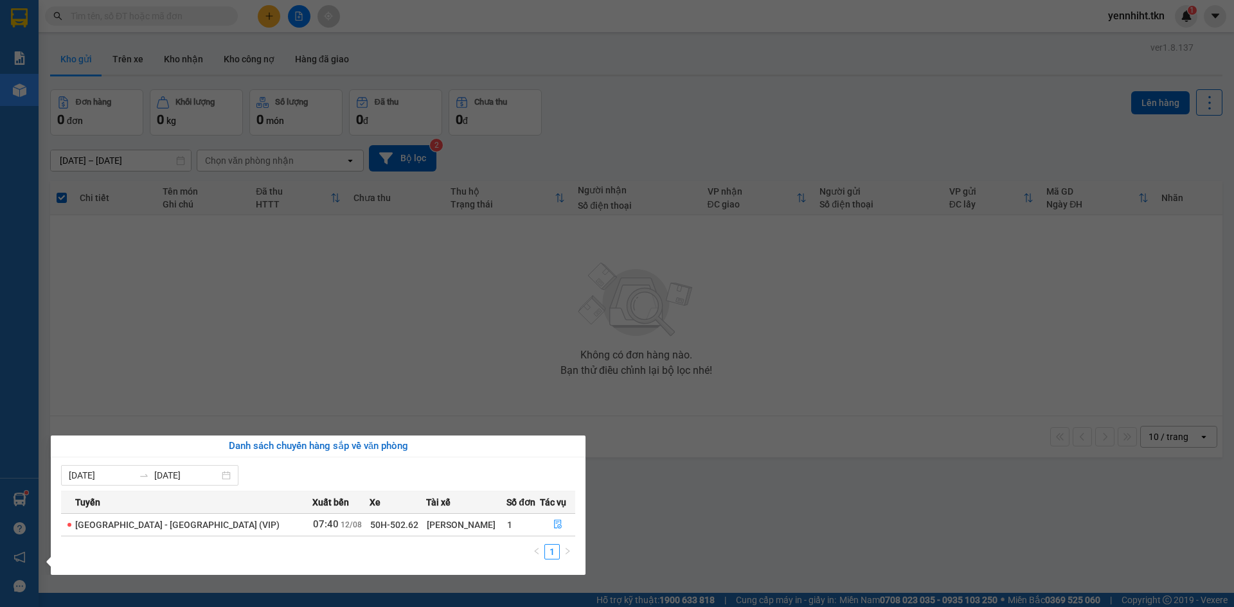
click at [362, 362] on section "Kết quả tìm kiếm ( 0 ) Bộ lọc No Data yennhiht.tkn 1 Báo cáo Kho hàng mới Hàng …" at bounding box center [617, 303] width 1234 height 607
